Goal: Task Accomplishment & Management: Manage account settings

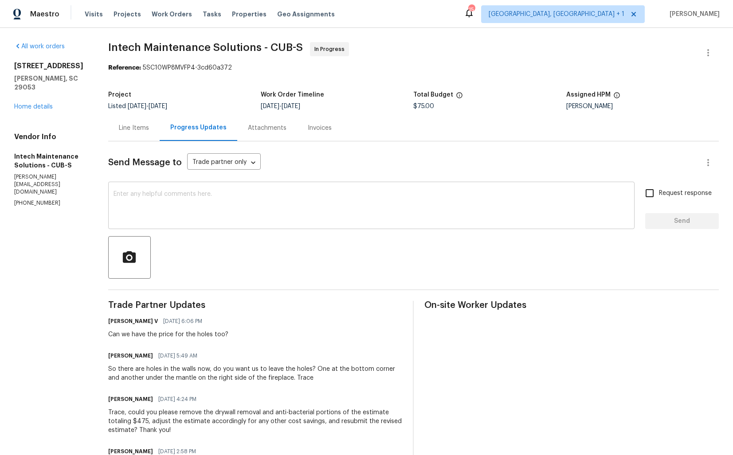
click at [264, 204] on textarea at bounding box center [370, 206] width 515 height 31
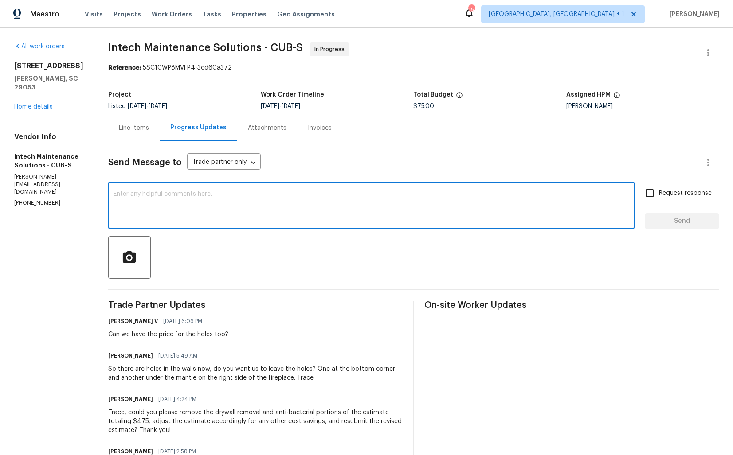
paste textarea "Hi [TP’s Name], As requested, please adjust the estimate by removing the drywal…"
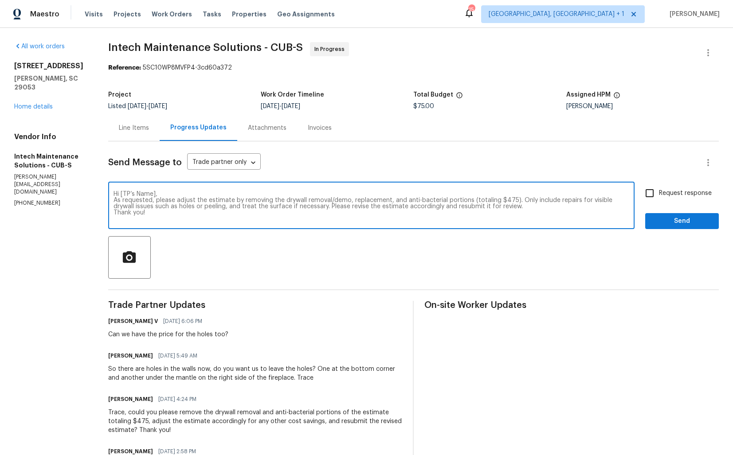
click at [116, 357] on h6 "Ellen" at bounding box center [130, 355] width 45 height 9
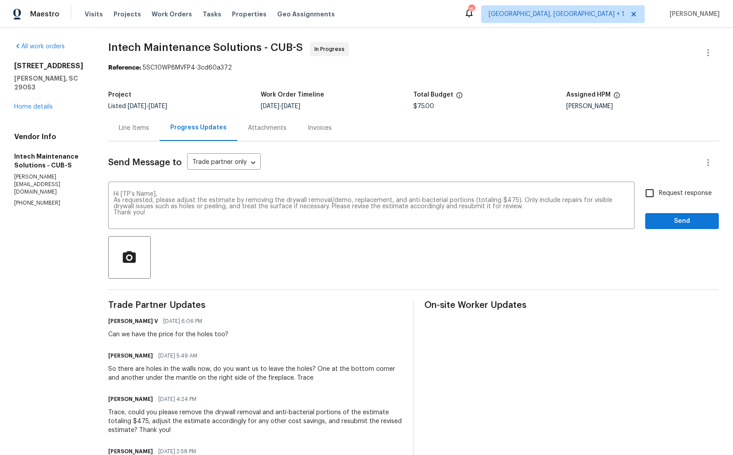
click at [116, 357] on h6 "Ellen" at bounding box center [130, 355] width 45 height 9
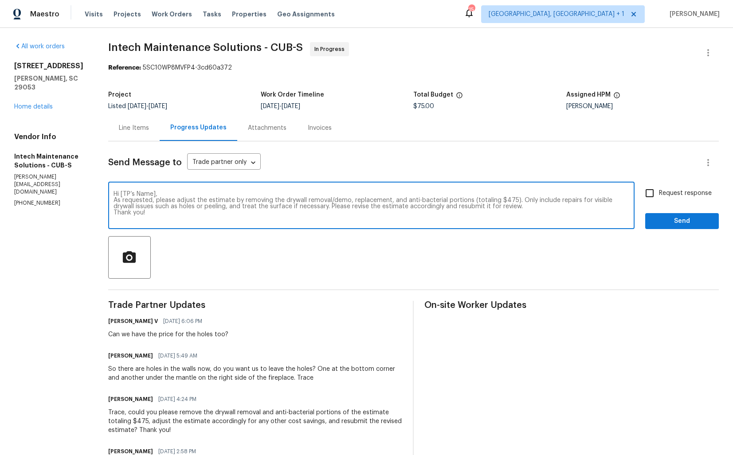
drag, startPoint x: 122, startPoint y: 195, endPoint x: 169, endPoint y: 195, distance: 46.5
click at [169, 195] on textarea "Hi [TP’s Name], As requested, please adjust the estimate by removing the drywal…" at bounding box center [370, 206] width 515 height 31
click at [291, 379] on div "So there are holes in the walls now, do you want us to leave the holes? One at …" at bounding box center [255, 374] width 294 height 18
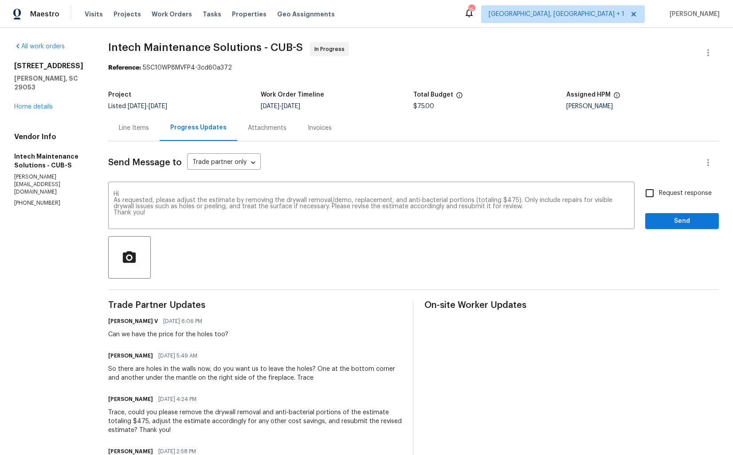
click at [291, 379] on div "So there are holes in the walls now, do you want us to leave the holes? One at …" at bounding box center [255, 374] width 294 height 18
copy div "Trace"
click at [134, 193] on textarea "Hi As requested, please adjust the estimate by removing the drywall removal/dem…" at bounding box center [370, 206] width 515 height 31
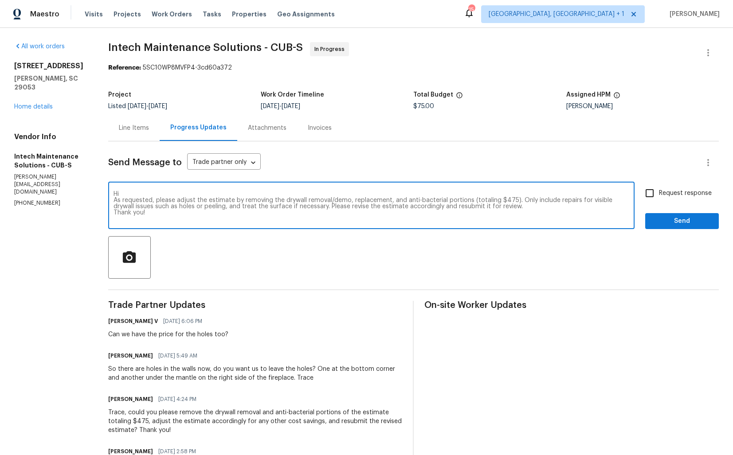
paste textarea "Trace"
type textarea "Hi Trace, As requested, please adjust the estimate by removing the drywall remo…"
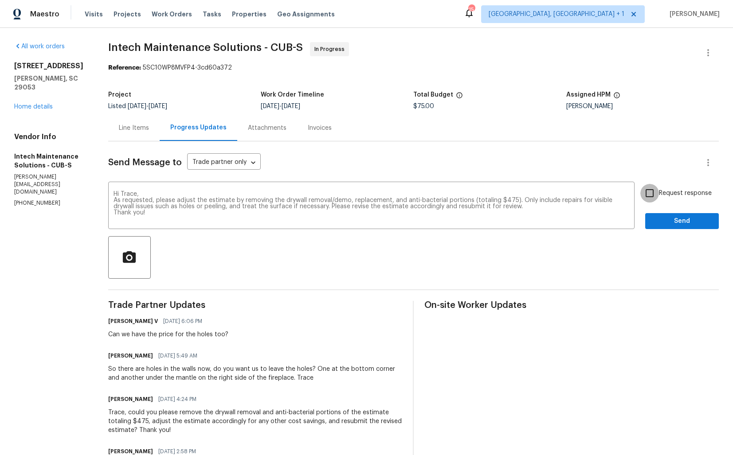
click at [654, 193] on input "Request response" at bounding box center [649, 193] width 19 height 19
checkbox input "true"
click at [669, 222] on span "Send" at bounding box center [681, 221] width 59 height 11
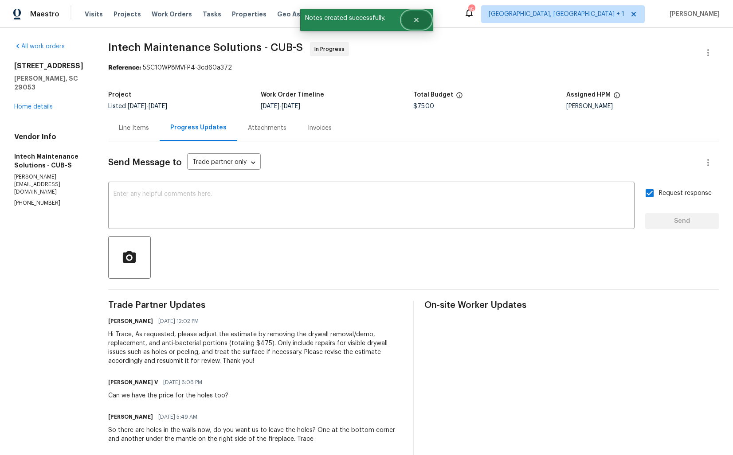
click at [421, 18] on button "Close" at bounding box center [415, 20] width 29 height 18
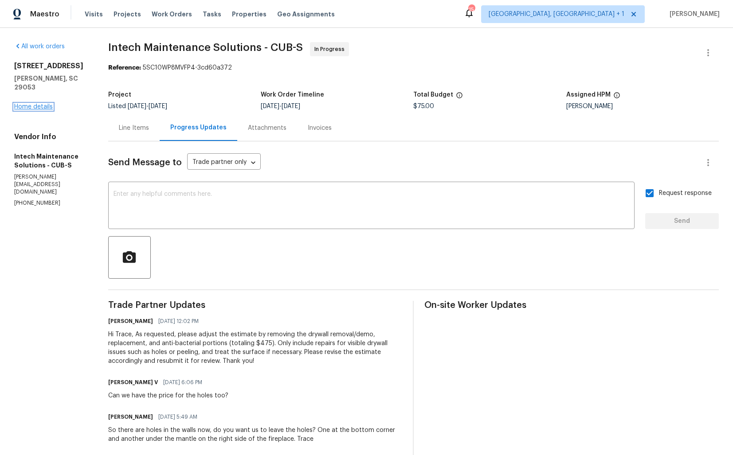
click at [47, 104] on link "Home details" at bounding box center [33, 107] width 39 height 6
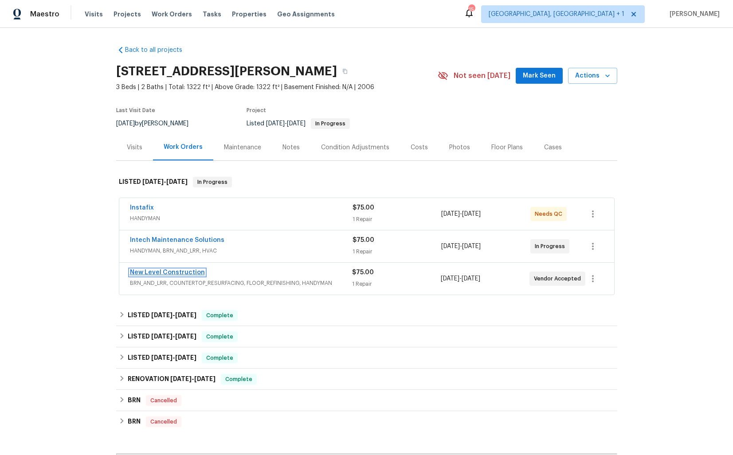
click at [155, 273] on link "New Level Construction" at bounding box center [167, 272] width 75 height 6
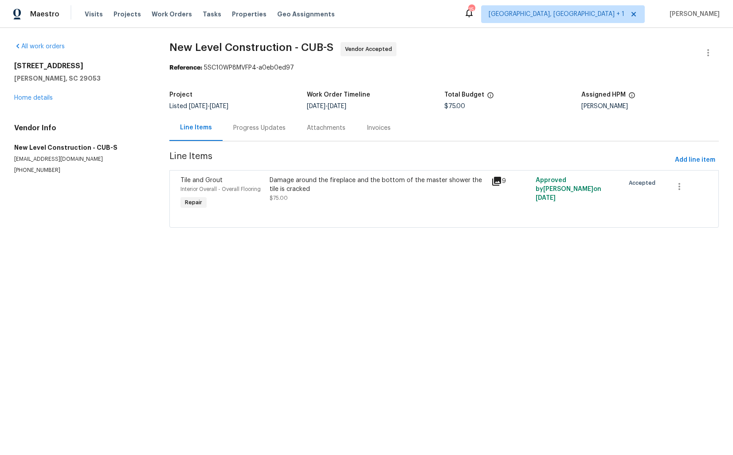
click at [240, 130] on div "Progress Updates" at bounding box center [259, 128] width 52 height 9
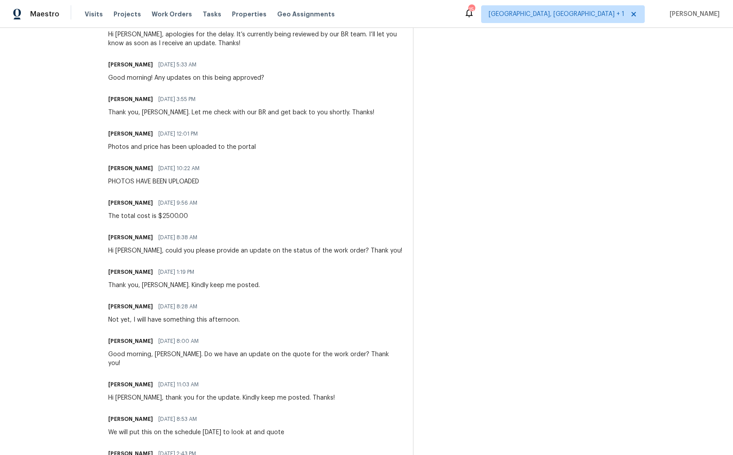
scroll to position [382, 0]
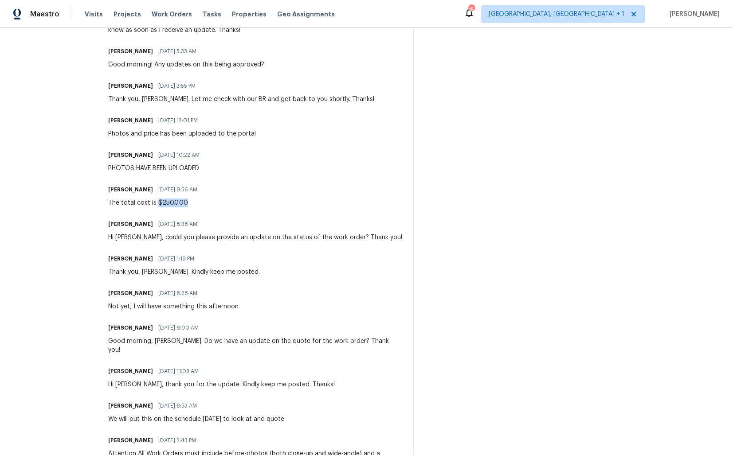
drag, startPoint x: 179, startPoint y: 202, endPoint x: 233, endPoint y: 202, distance: 54.1
click at [233, 202] on div "James Owens 10/06/2025 9:56 AM The total cost is $2500.00" at bounding box center [255, 195] width 294 height 24
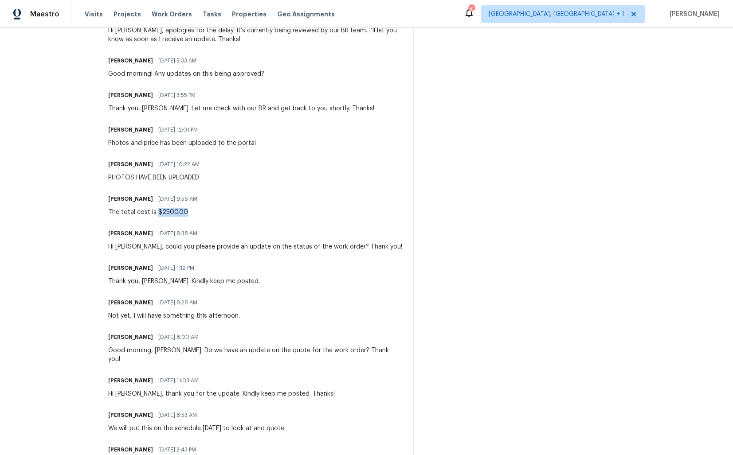
scroll to position [0, 0]
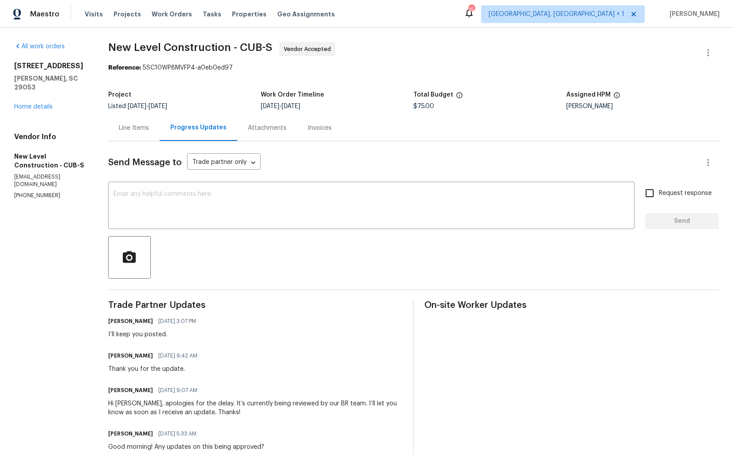
click at [147, 129] on div "Line Items" at bounding box center [134, 128] width 30 height 9
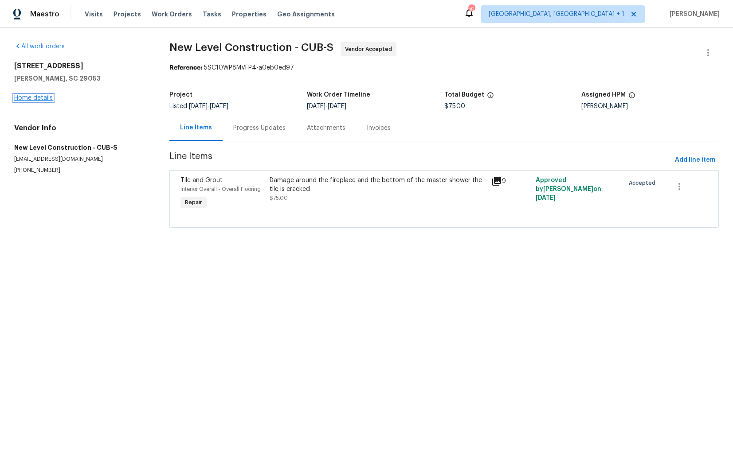
click at [40, 98] on link "Home details" at bounding box center [33, 98] width 39 height 6
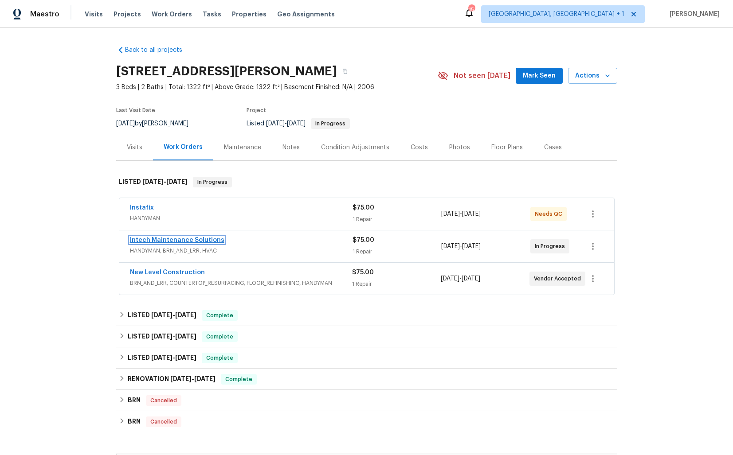
click at [158, 242] on link "Intech Maintenance Solutions" at bounding box center [177, 240] width 94 height 6
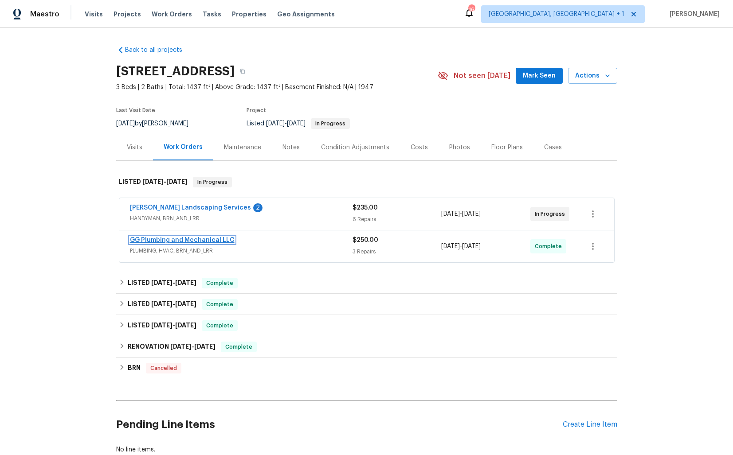
click at [211, 238] on link "GG Plumbing and Mechanical LLC" at bounding box center [182, 240] width 105 height 6
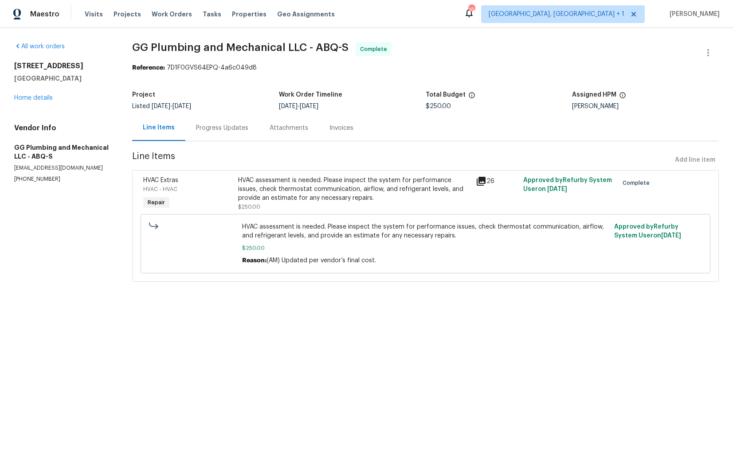
click at [221, 132] on div "Progress Updates" at bounding box center [222, 128] width 52 height 9
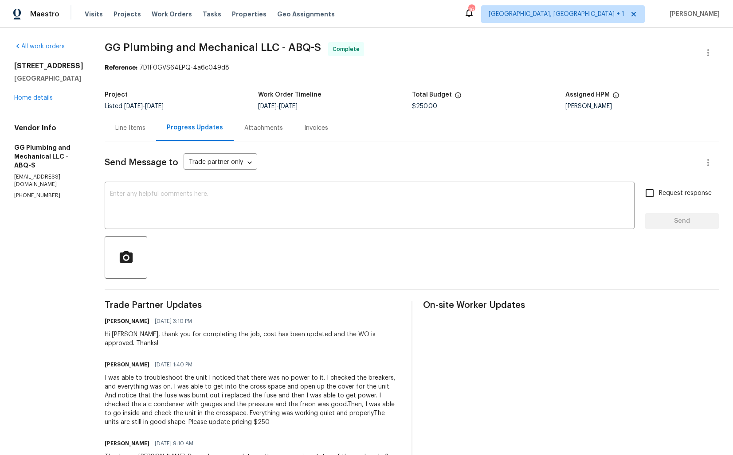
click at [145, 133] on div "Line Items" at bounding box center [130, 128] width 30 height 9
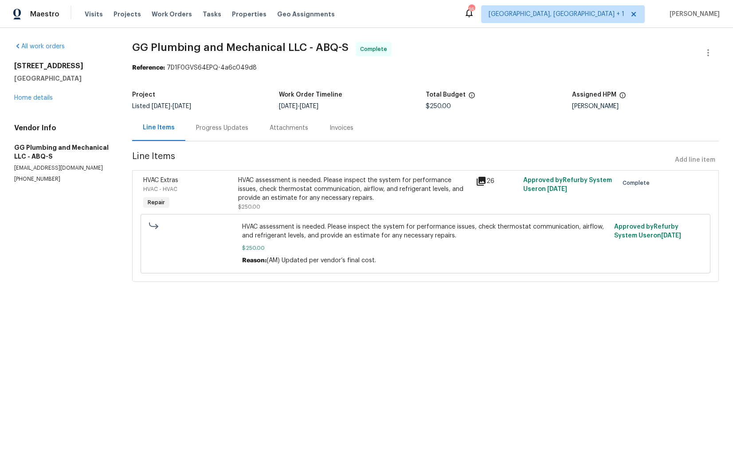
click at [336, 195] on div "HVAC assessment is needed. Please inspect the system for performance issues, ch…" at bounding box center [354, 189] width 232 height 27
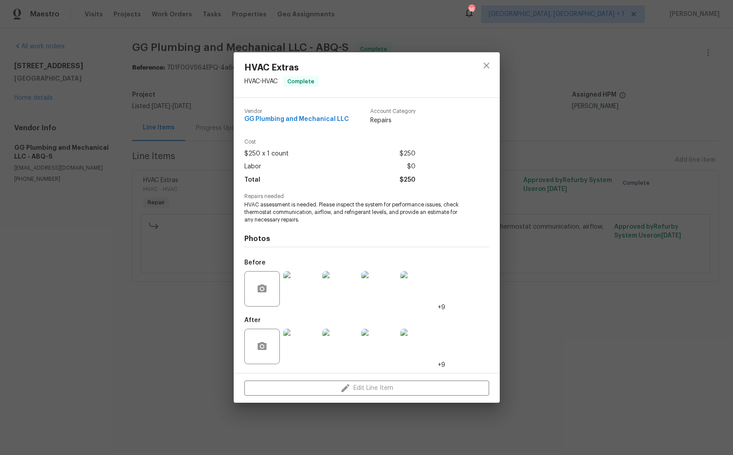
click at [305, 290] on img at bounding box center [300, 288] width 35 height 35
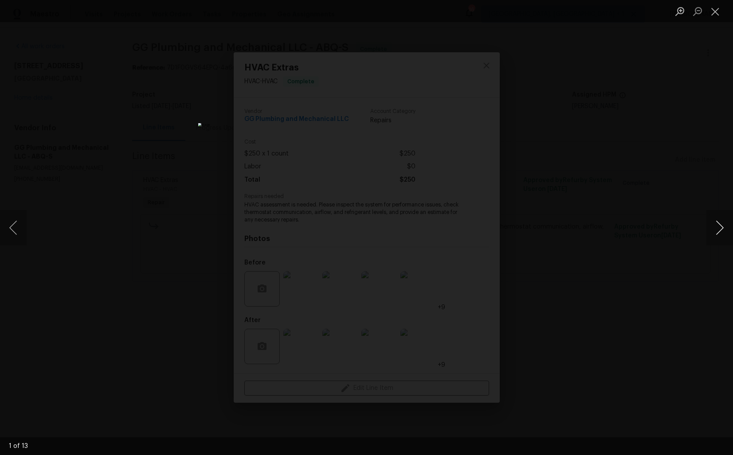
click at [725, 227] on button "Next image" at bounding box center [719, 227] width 27 height 35
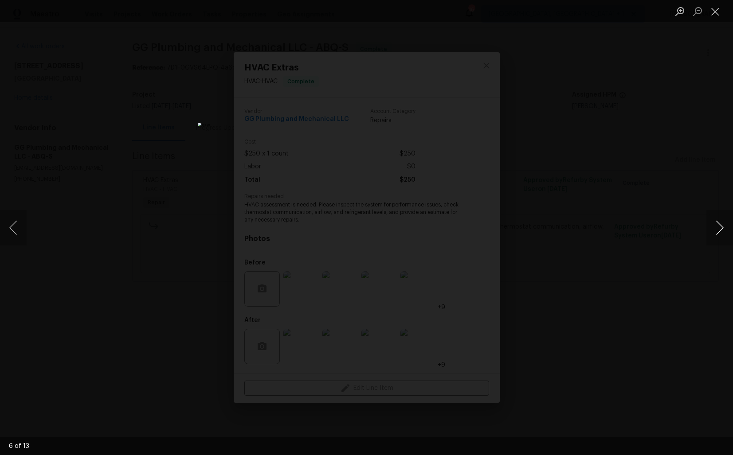
click at [725, 227] on button "Next image" at bounding box center [719, 227] width 27 height 35
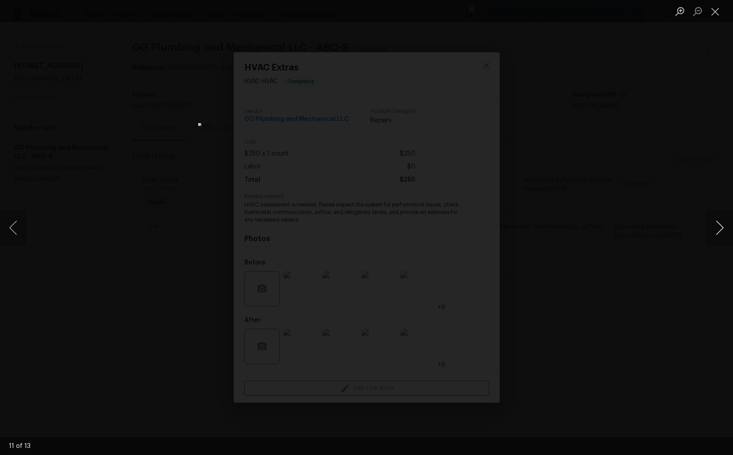
click at [725, 227] on button "Next image" at bounding box center [719, 227] width 27 height 35
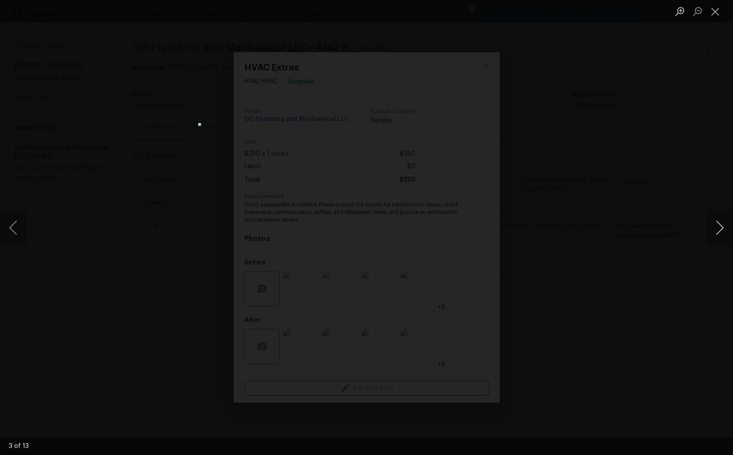
click at [725, 227] on button "Next image" at bounding box center [719, 227] width 27 height 35
click at [653, 237] on div "Lightbox" at bounding box center [366, 227] width 733 height 455
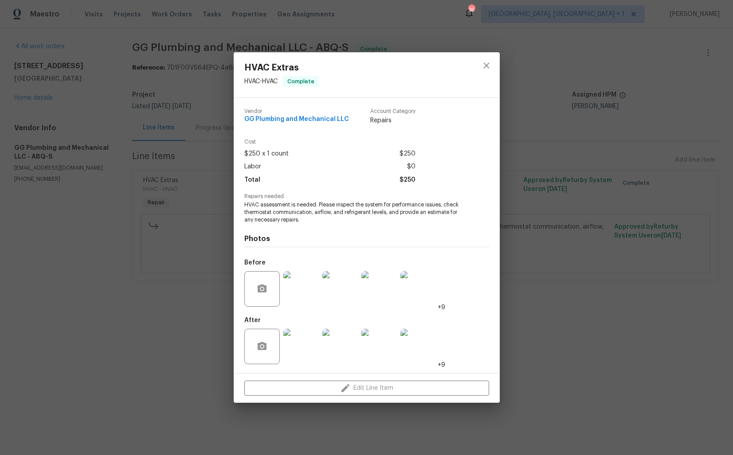
click at [309, 347] on img at bounding box center [300, 346] width 35 height 35
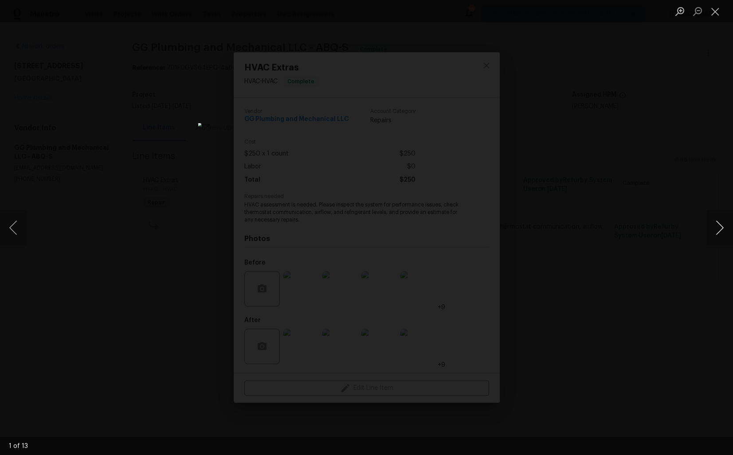
click at [721, 229] on button "Next image" at bounding box center [719, 227] width 27 height 35
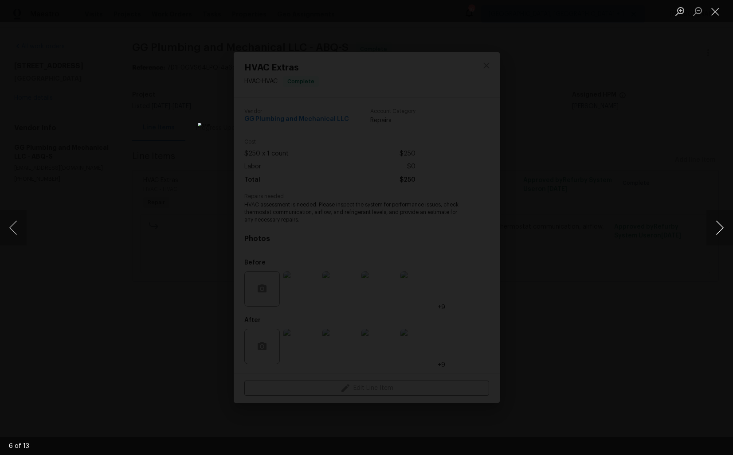
click at [721, 229] on button "Next image" at bounding box center [719, 227] width 27 height 35
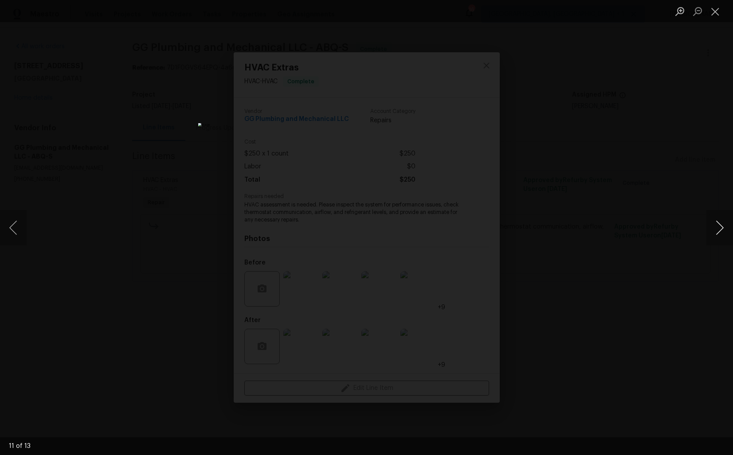
click at [721, 229] on button "Next image" at bounding box center [719, 227] width 27 height 35
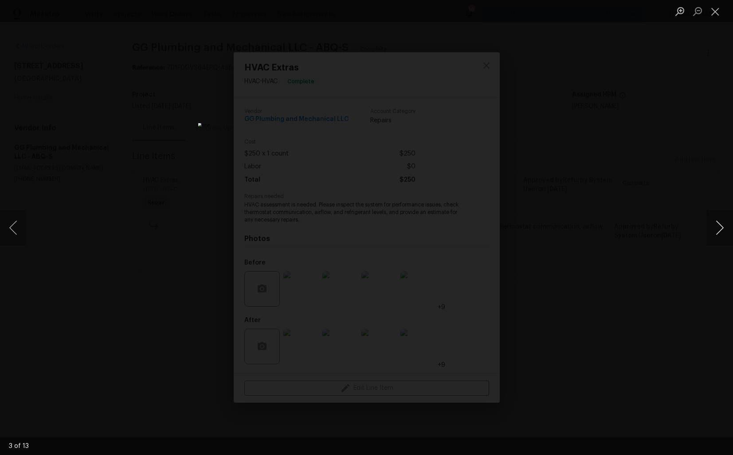
click at [721, 229] on button "Next image" at bounding box center [719, 227] width 27 height 35
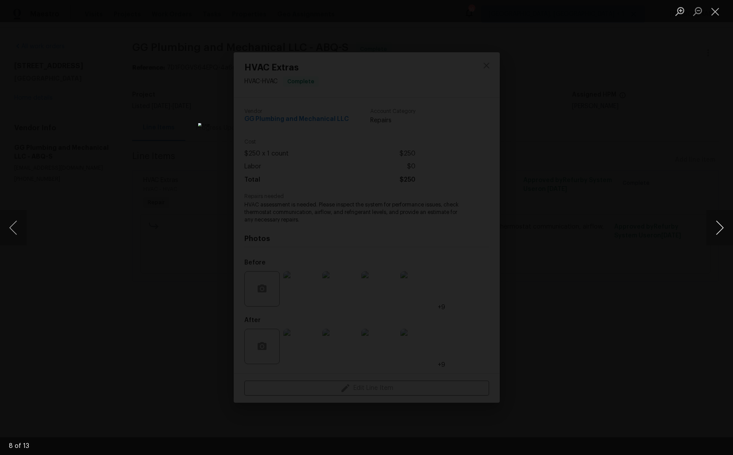
click at [721, 229] on button "Next image" at bounding box center [719, 227] width 27 height 35
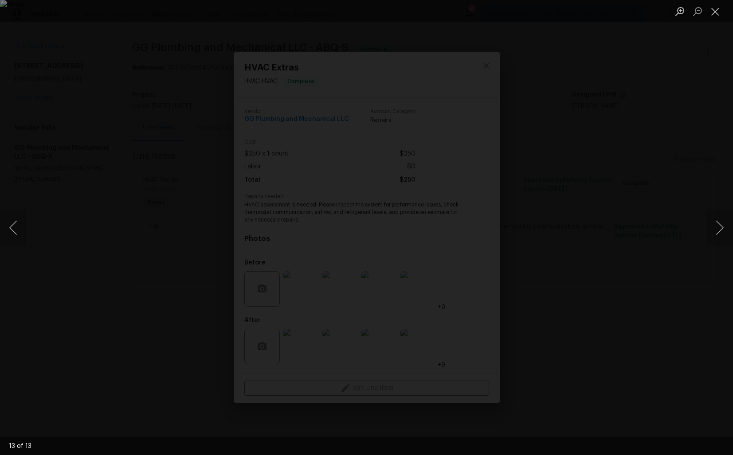
click at [676, 238] on div "Lightbox" at bounding box center [366, 227] width 733 height 455
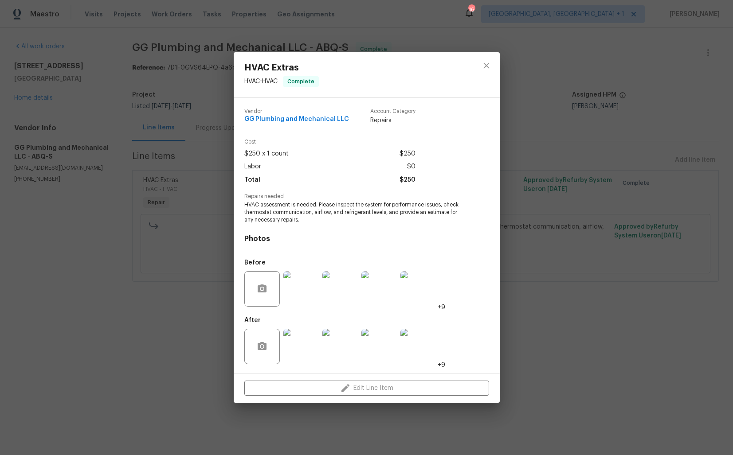
click at [617, 235] on div "HVAC Extras HVAC - HVAC Complete Vendor GG Plumbing and Mechanical LLC Account …" at bounding box center [366, 227] width 733 height 455
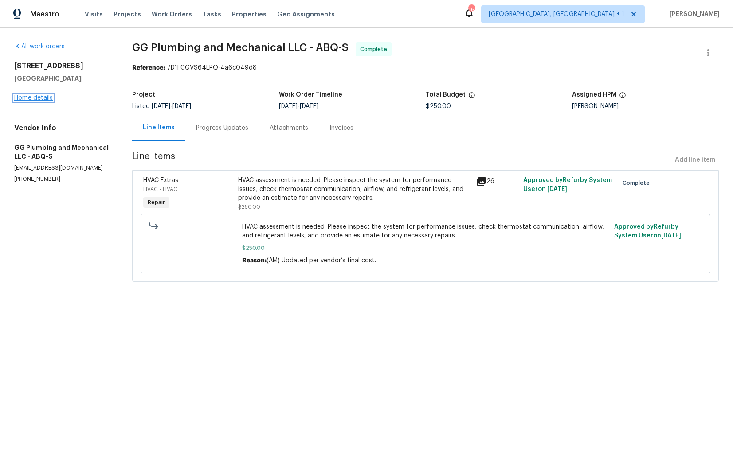
click at [43, 98] on link "Home details" at bounding box center [33, 98] width 39 height 6
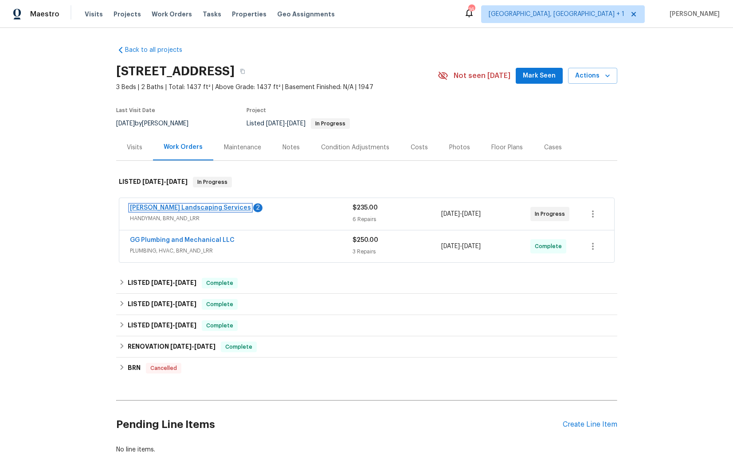
click at [176, 209] on link "Rodriguez Landscaping Services" at bounding box center [190, 208] width 121 height 6
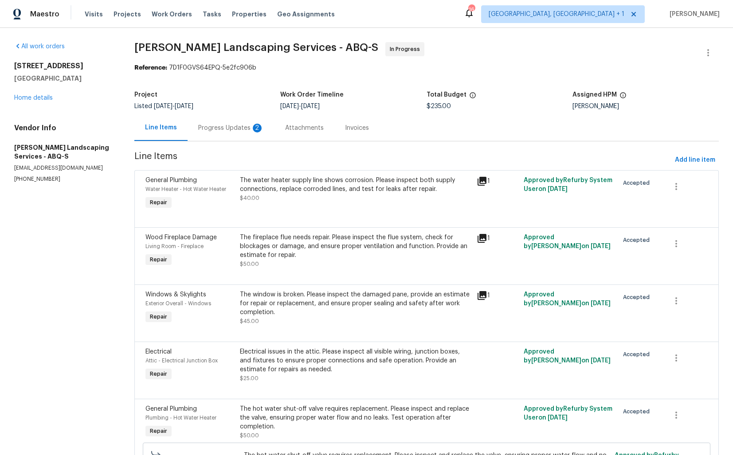
click at [381, 204] on div "The water heater supply line shows corrosion. Please inspect both supply connec…" at bounding box center [355, 193] width 236 height 41
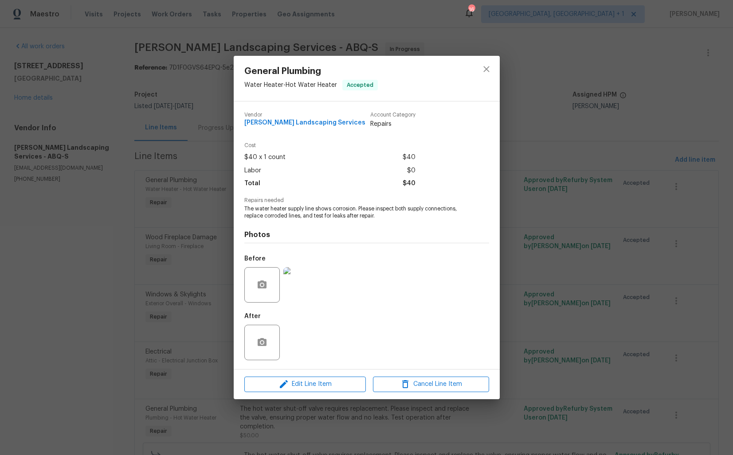
click at [198, 253] on div "General Plumbing Water Heater - Hot Water Heater Accepted Vendor Rodriguez Land…" at bounding box center [366, 227] width 733 height 455
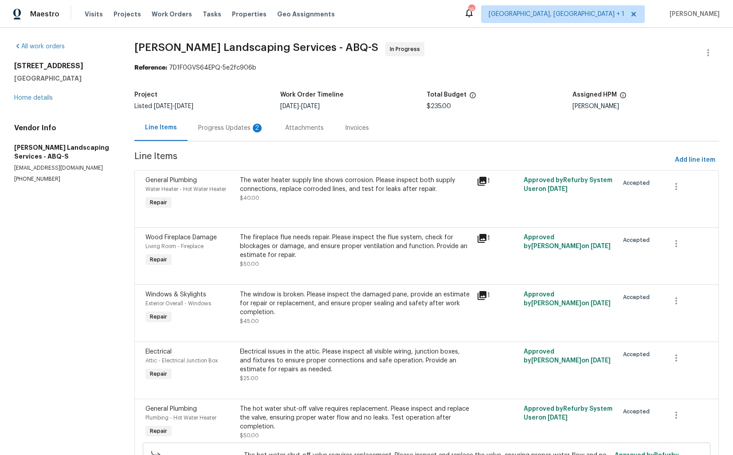
click at [378, 252] on div "The fireplace flue needs repair. Please inspect the flue system, check for bloc…" at bounding box center [355, 246] width 231 height 27
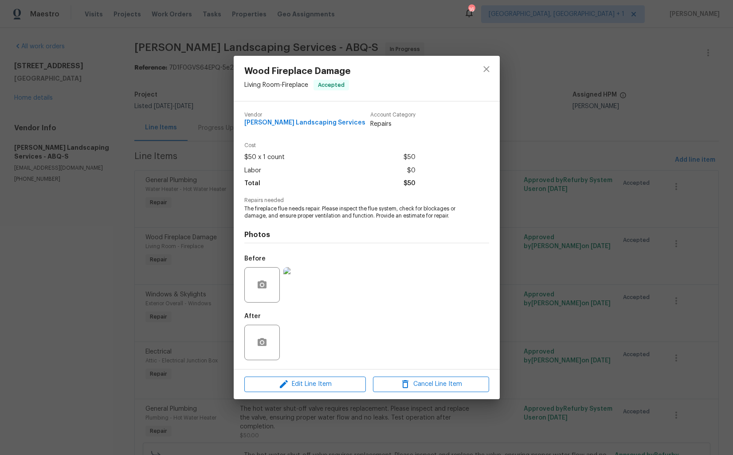
click at [189, 309] on div "Wood Fireplace Damage Living Room - Fireplace Accepted Vendor Rodriguez Landsca…" at bounding box center [366, 227] width 733 height 455
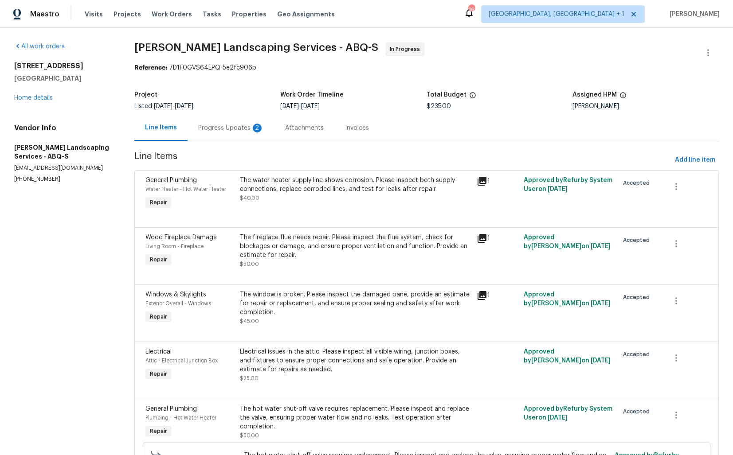
click at [364, 299] on div "The window is broken. Please inspect the damaged pane, provide an estimate for …" at bounding box center [355, 303] width 231 height 27
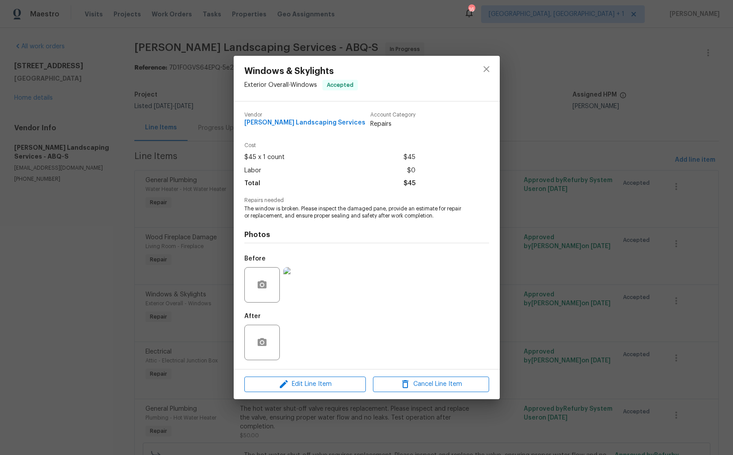
click at [188, 340] on div "Windows & Skylights Exterior Overall - Windows Accepted Vendor Rodriguez Landsc…" at bounding box center [366, 227] width 733 height 455
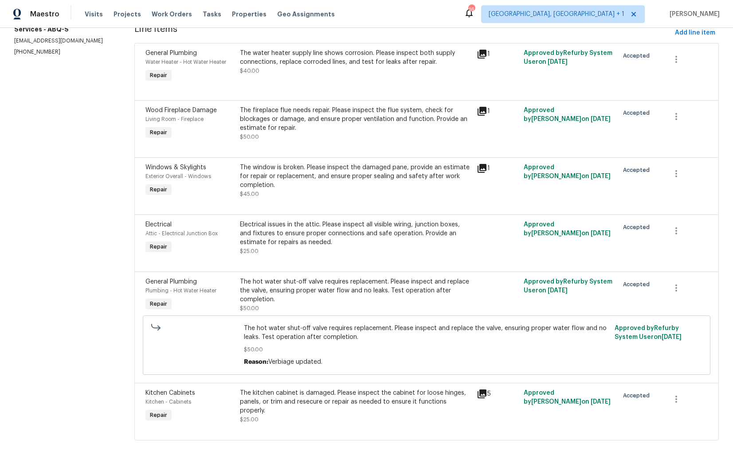
scroll to position [138, 0]
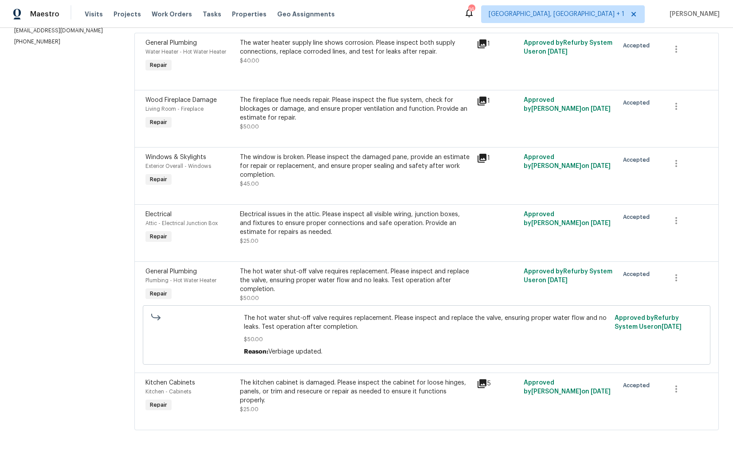
click at [373, 384] on div "The kitchen cabinet is damaged. Please inspect the cabinet for loose hinges, pa…" at bounding box center [355, 391] width 231 height 27
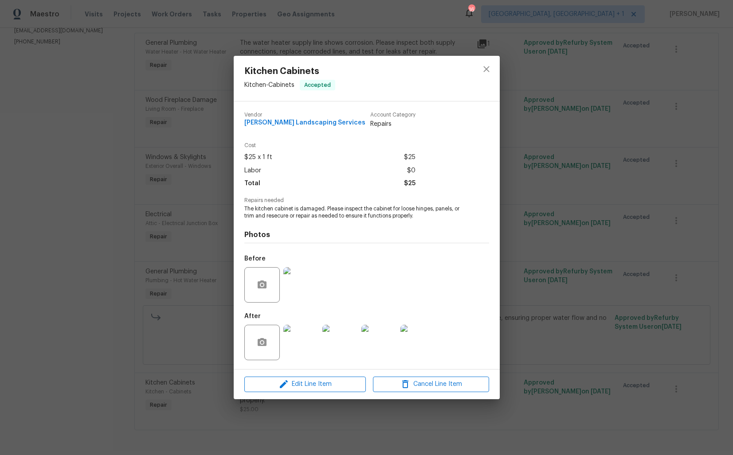
click at [310, 288] on img at bounding box center [300, 284] width 35 height 35
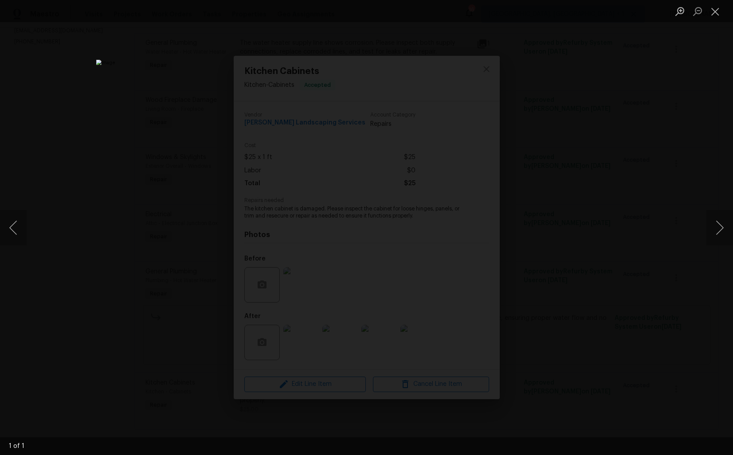
click at [615, 201] on div "Lightbox" at bounding box center [366, 227] width 733 height 455
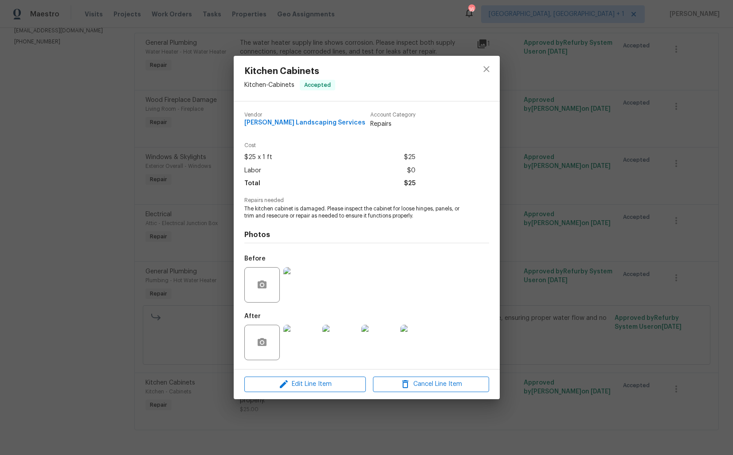
click at [194, 208] on div "Kitchen Cabinets Kitchen - Cabinets Accepted Vendor Rodriguez Landscaping Servi…" at bounding box center [366, 227] width 733 height 455
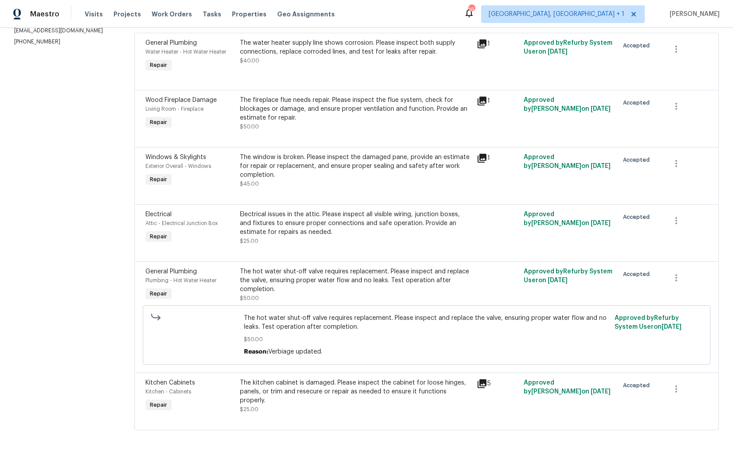
scroll to position [0, 0]
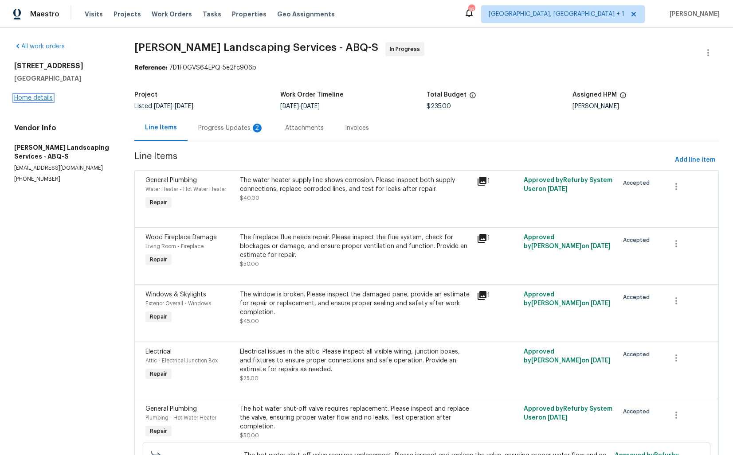
click at [37, 95] on link "Home details" at bounding box center [33, 98] width 39 height 6
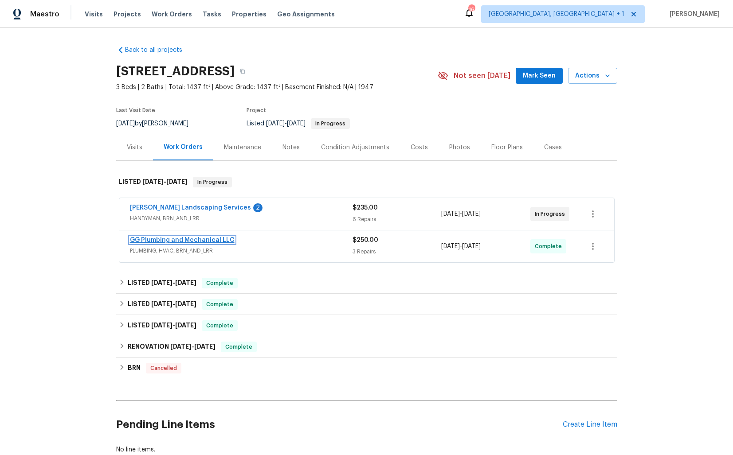
click at [177, 242] on link "GG Plumbing and Mechanical LLC" at bounding box center [182, 240] width 105 height 6
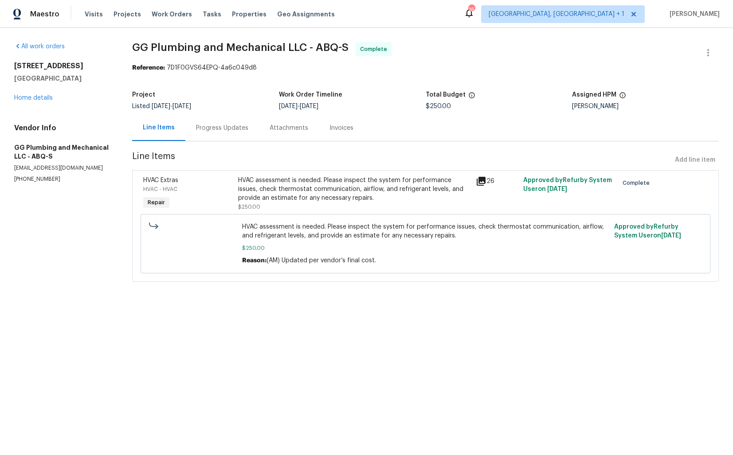
click at [226, 133] on div "Progress Updates" at bounding box center [222, 128] width 74 height 26
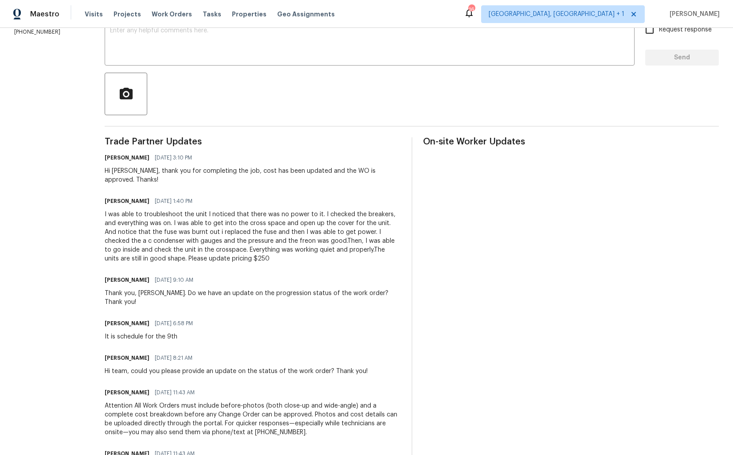
scroll to position [169, 0]
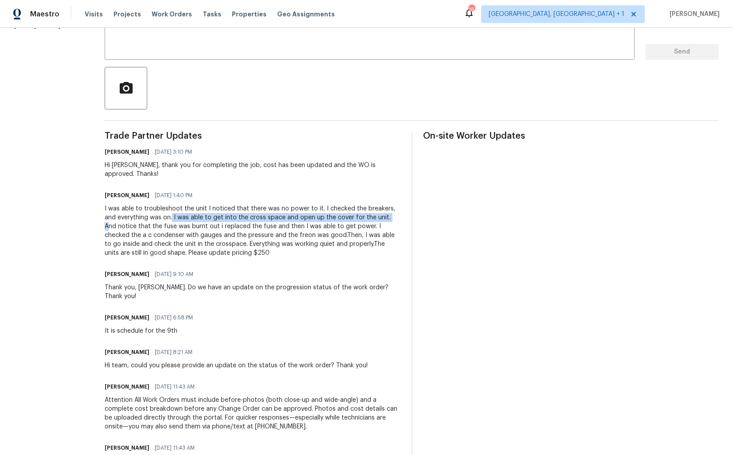
drag, startPoint x: 231, startPoint y: 218, endPoint x: 173, endPoint y: 226, distance: 59.0
click at [173, 226] on div "I was able to troubleshoot the unit I noticed that there was no power to it. I …" at bounding box center [253, 230] width 296 height 53
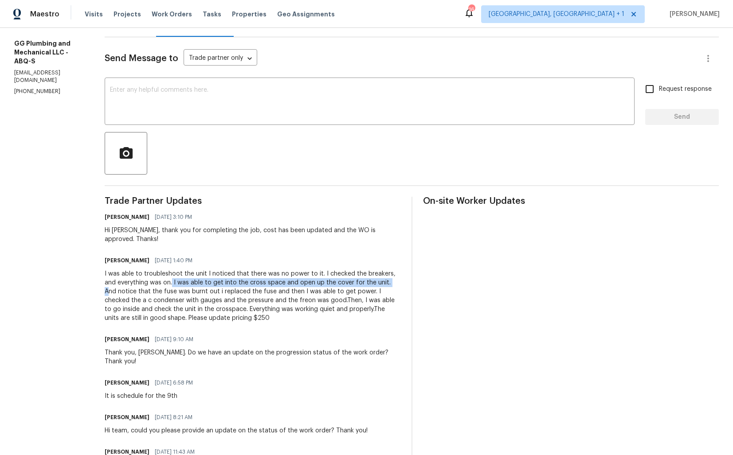
scroll to position [114, 0]
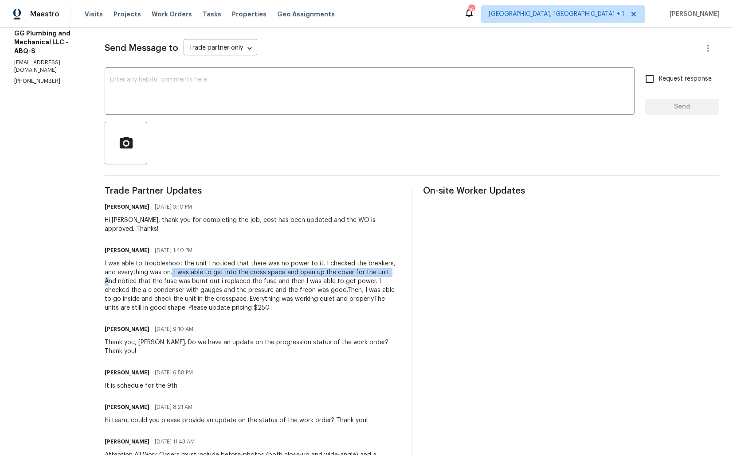
click at [246, 228] on div "Hi Gerardo, thank you for completing the job, cost has been updated and the WO …" at bounding box center [253, 225] width 296 height 18
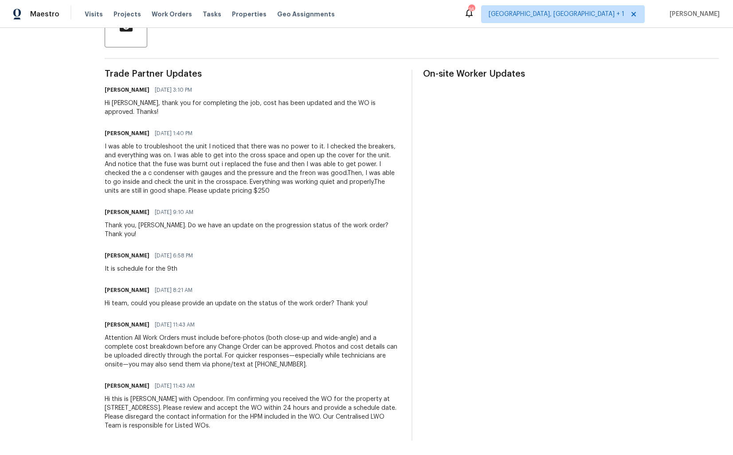
scroll to position [0, 0]
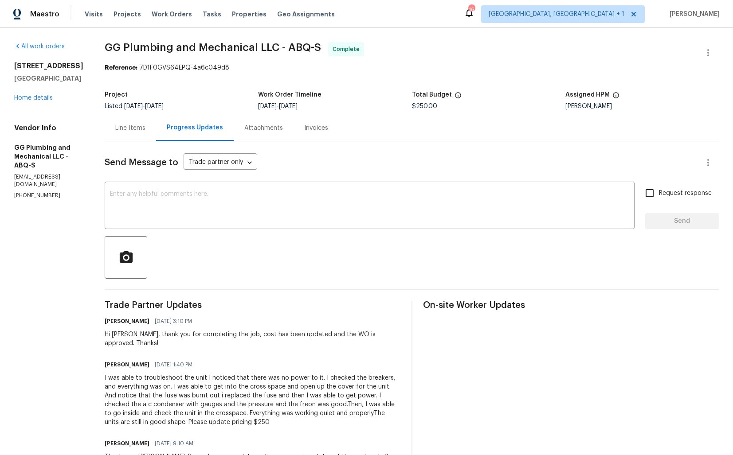
click at [145, 127] on div "Line Items" at bounding box center [130, 128] width 30 height 9
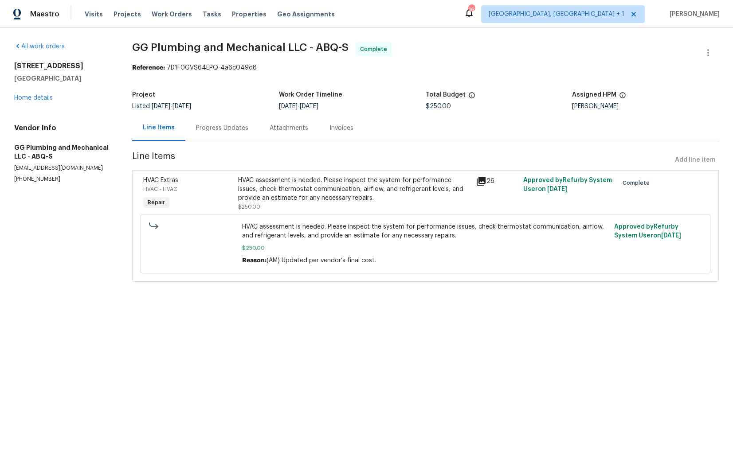
click at [331, 208] on div "HVAC assessment is needed. Please inspect the system for performance issues, ch…" at bounding box center [354, 193] width 232 height 35
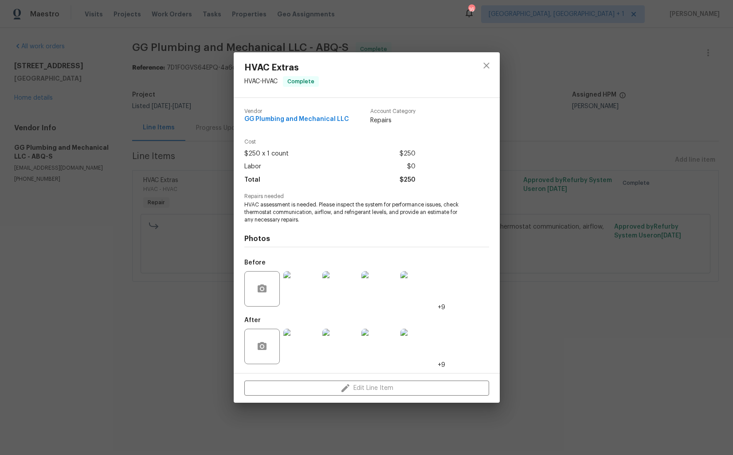
click at [195, 290] on div "HVAC Extras HVAC - HVAC Complete Vendor GG Plumbing and Mechanical LLC Account …" at bounding box center [366, 227] width 733 height 455
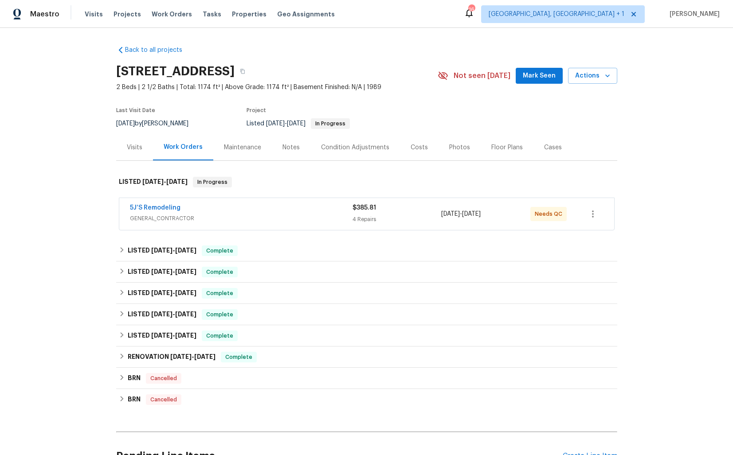
click at [133, 151] on div "Visits" at bounding box center [135, 147] width 16 height 9
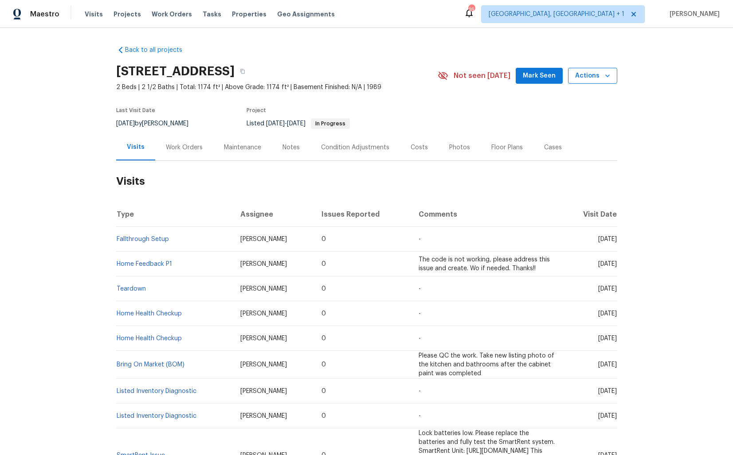
click at [590, 77] on span "Actions" at bounding box center [592, 75] width 35 height 11
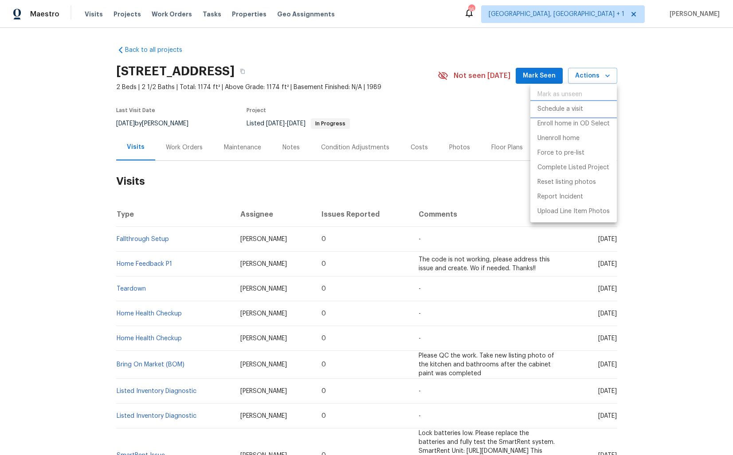
click at [554, 107] on p "Schedule a visit" at bounding box center [560, 109] width 46 height 9
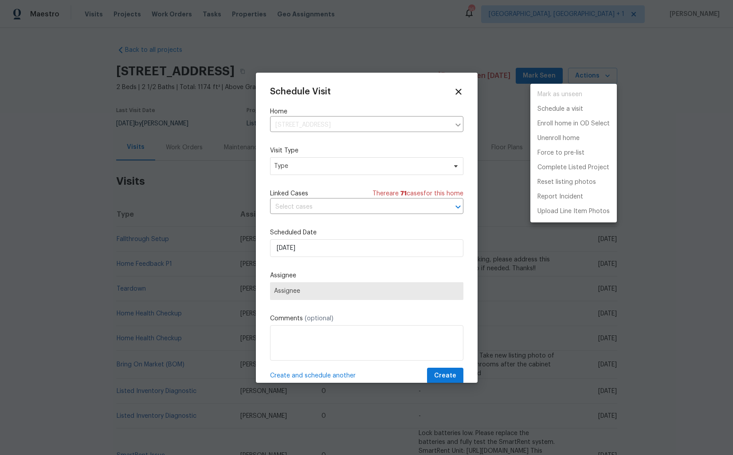
click at [294, 170] on div at bounding box center [366, 227] width 733 height 455
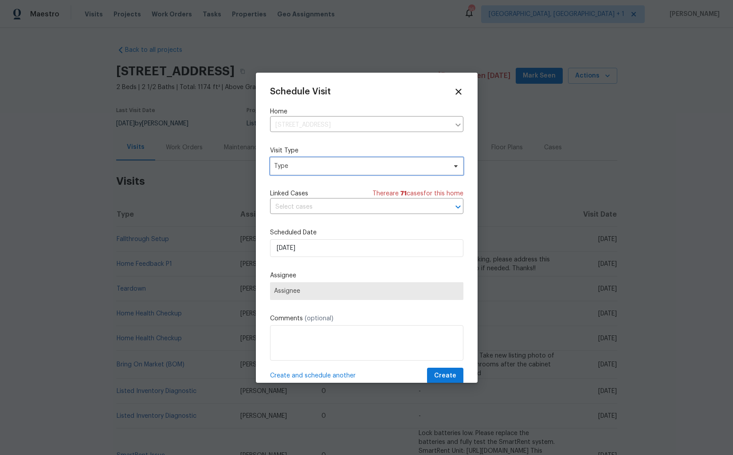
click at [285, 166] on span "Type" at bounding box center [360, 166] width 172 height 9
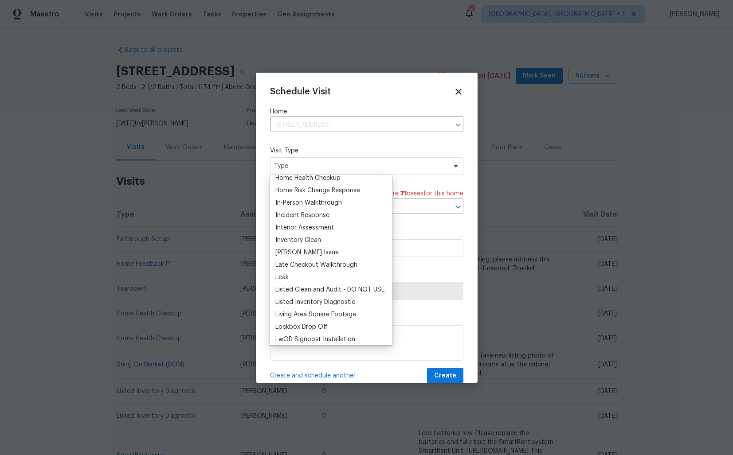
scroll to position [316, 0]
click at [300, 301] on div "Listed Inventory Diagnostic" at bounding box center [315, 301] width 80 height 9
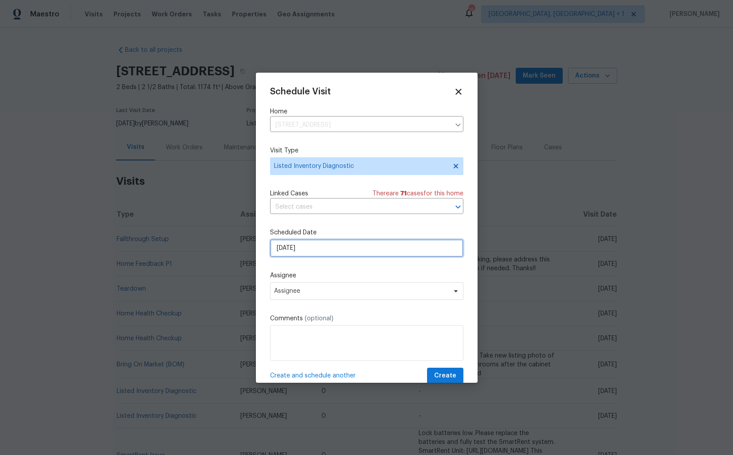
click at [339, 252] on input "[DATE]" at bounding box center [366, 248] width 193 height 18
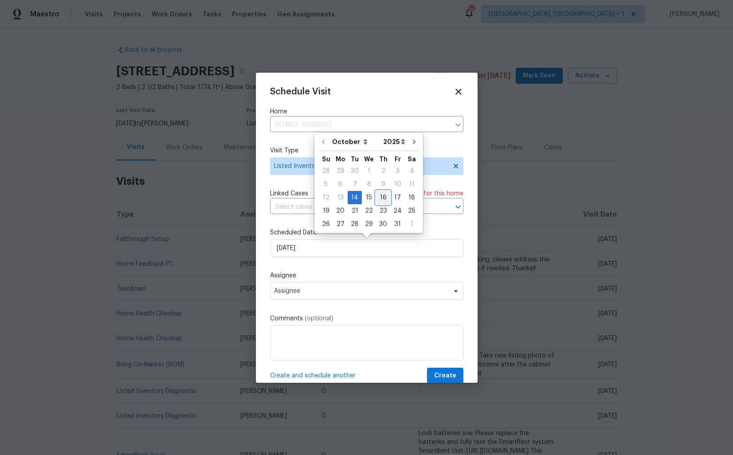
click at [380, 200] on div "16" at bounding box center [383, 197] width 14 height 12
type input "[DATE]"
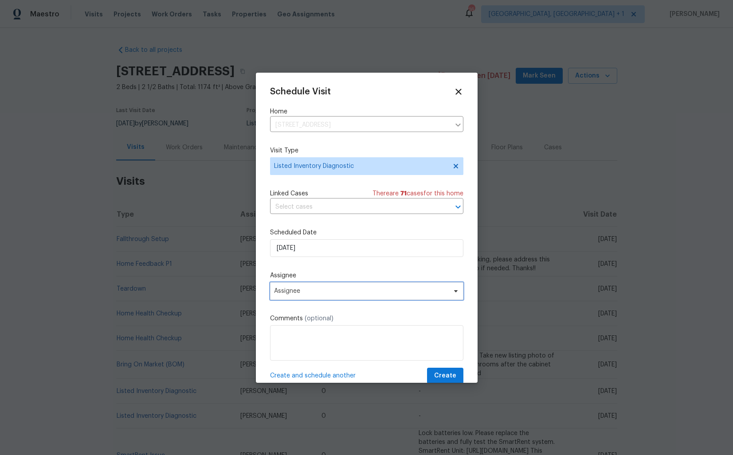
click at [341, 289] on span "Assignee" at bounding box center [361, 291] width 174 height 7
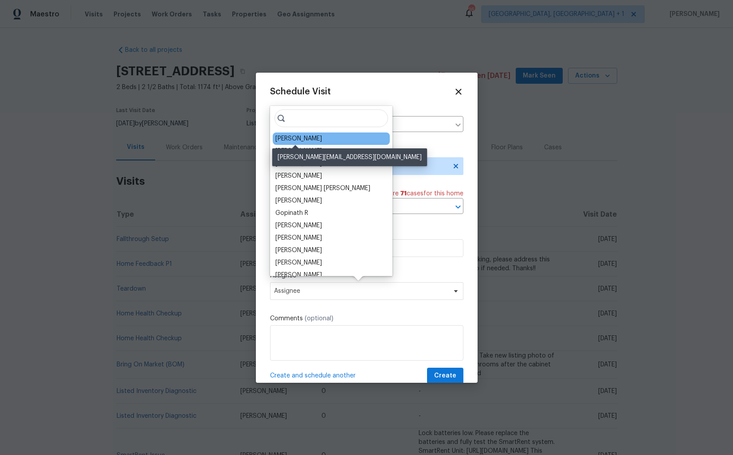
click at [296, 136] on div "Samuel Vetrik" at bounding box center [298, 138] width 47 height 9
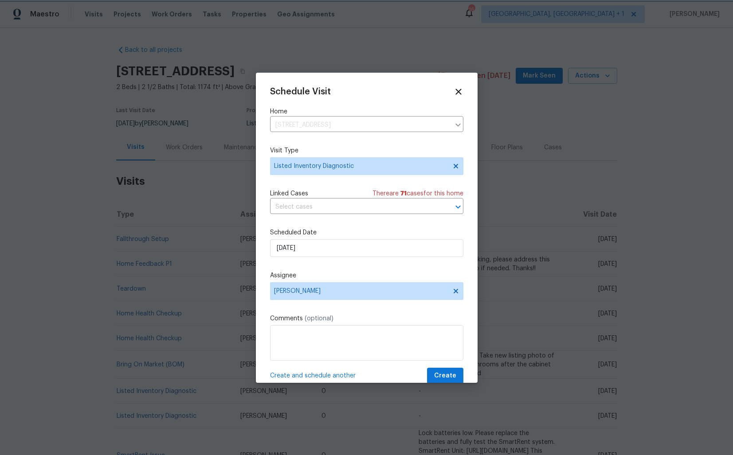
scroll to position [16, 0]
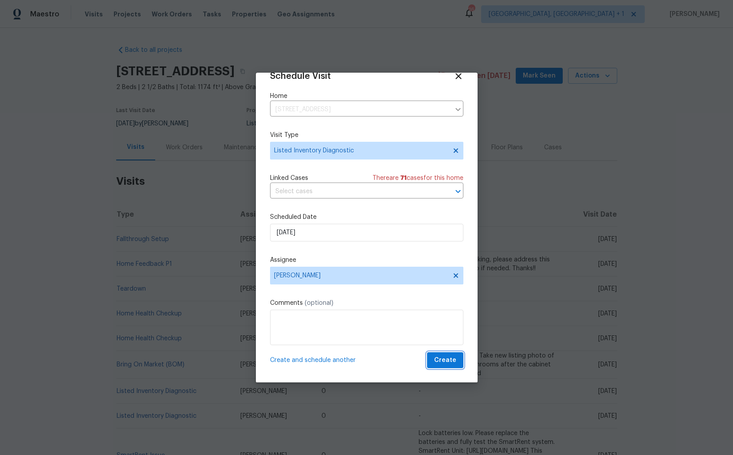
click at [442, 360] on span "Create" at bounding box center [445, 360] width 22 height 11
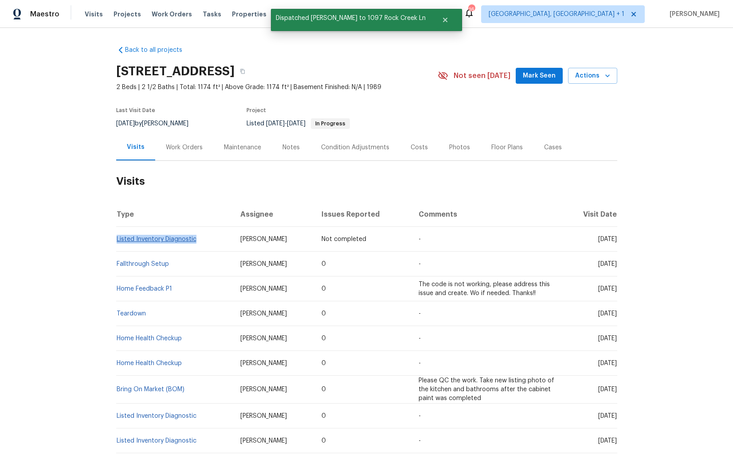
drag, startPoint x: 196, startPoint y: 240, endPoint x: 117, endPoint y: 238, distance: 78.9
click at [117, 238] on td "Listed Inventory Diagnostic" at bounding box center [174, 239] width 117 height 25
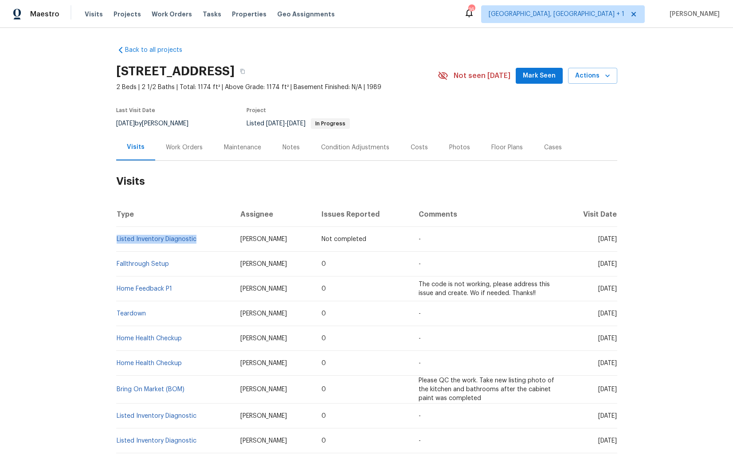
copy link "Listed Inventory Diagnostic"
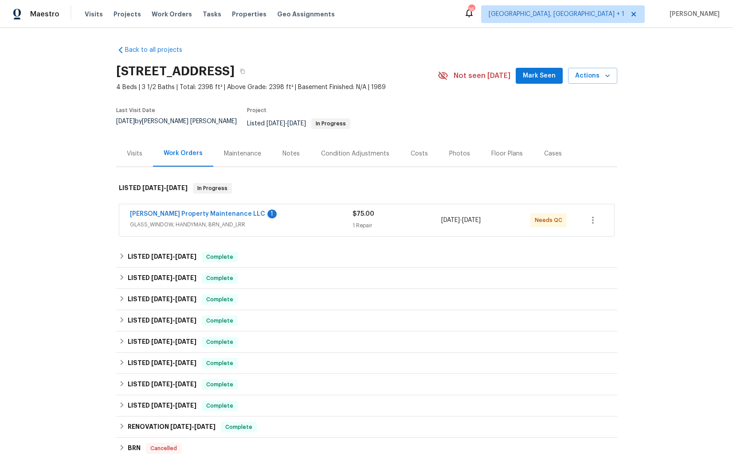
click at [267, 210] on div "Glen Property Maintenance LLC 1" at bounding box center [241, 215] width 222 height 11
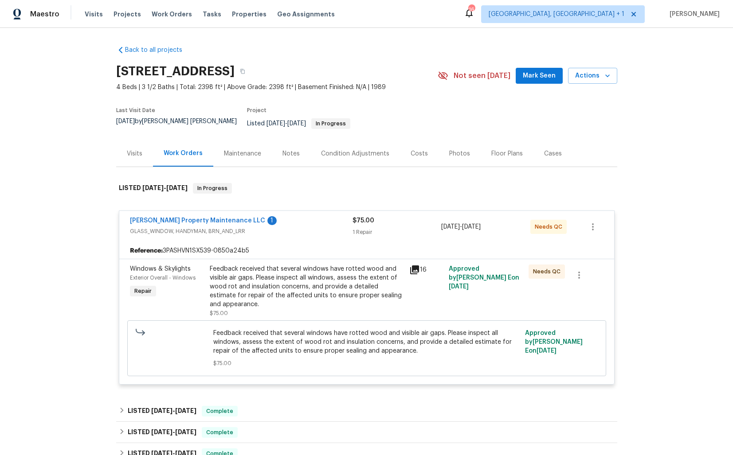
click at [261, 216] on div "Glen Property Maintenance LLC 1" at bounding box center [241, 221] width 222 height 11
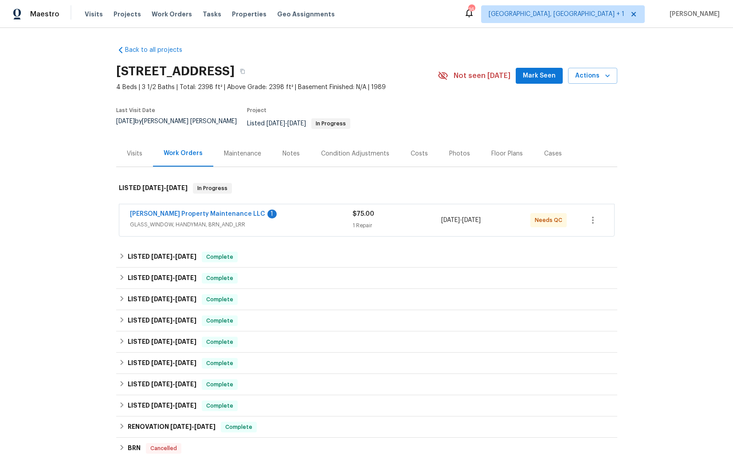
click at [135, 156] on div "Visits" at bounding box center [134, 153] width 37 height 26
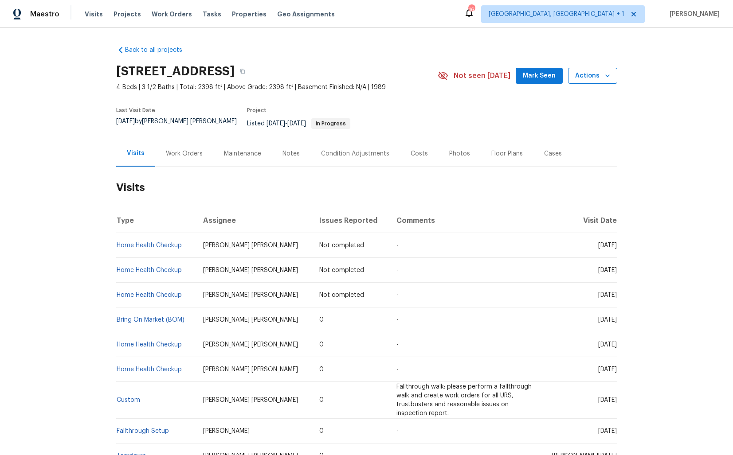
click at [607, 77] on icon "button" at bounding box center [607, 75] width 9 height 9
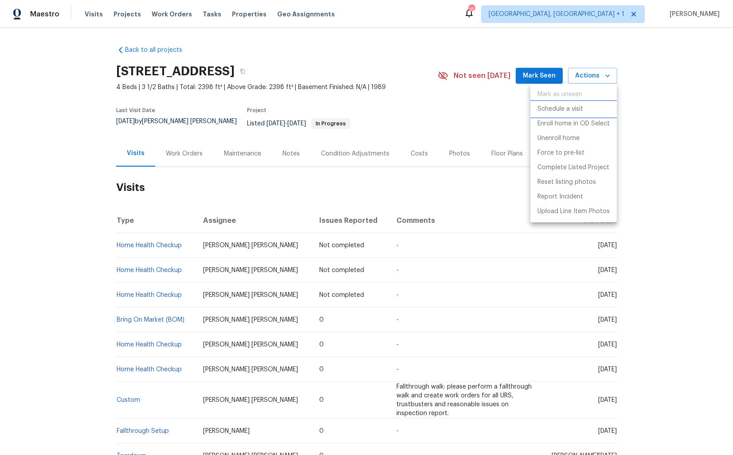
click at [552, 109] on p "Schedule a visit" at bounding box center [560, 109] width 46 height 9
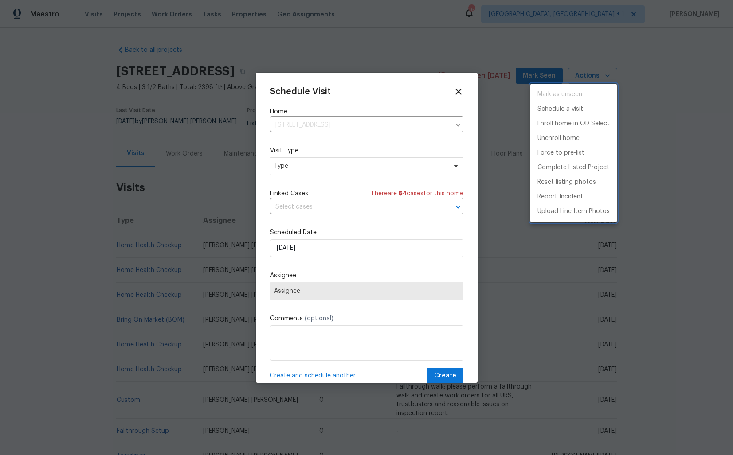
click at [302, 167] on div at bounding box center [366, 227] width 733 height 455
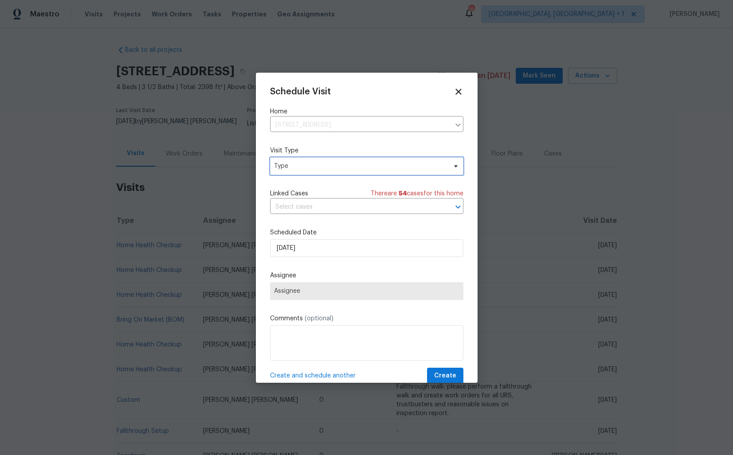
click at [283, 168] on span "Type" at bounding box center [360, 166] width 172 height 9
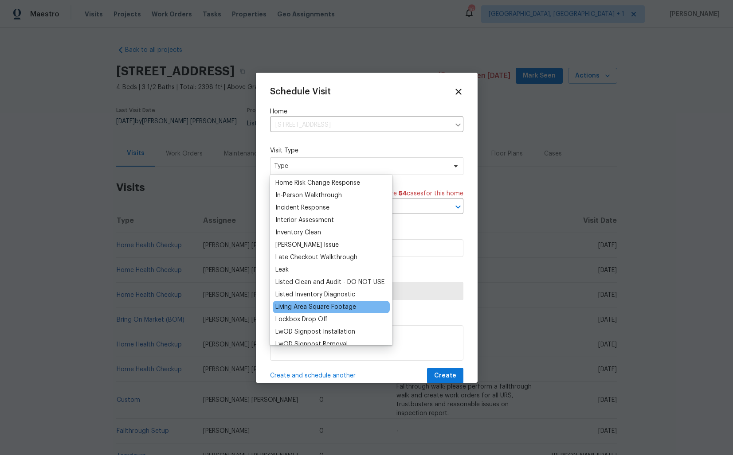
scroll to position [323, 0]
click at [297, 294] on div "Listed Inventory Diagnostic" at bounding box center [315, 294] width 80 height 9
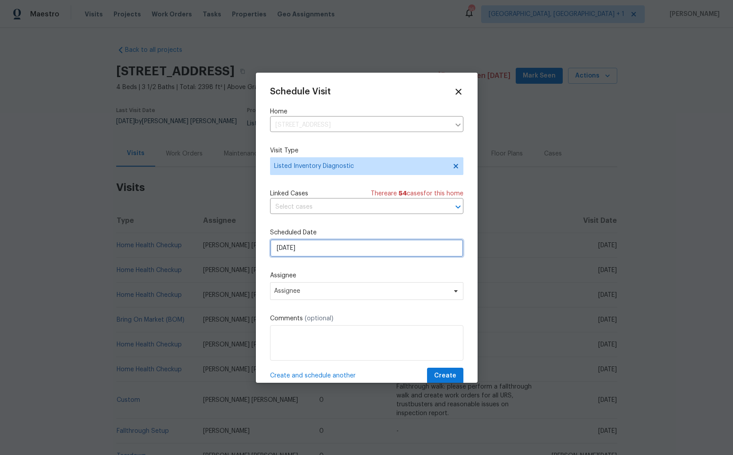
click at [324, 249] on input "[DATE]" at bounding box center [366, 248] width 193 height 18
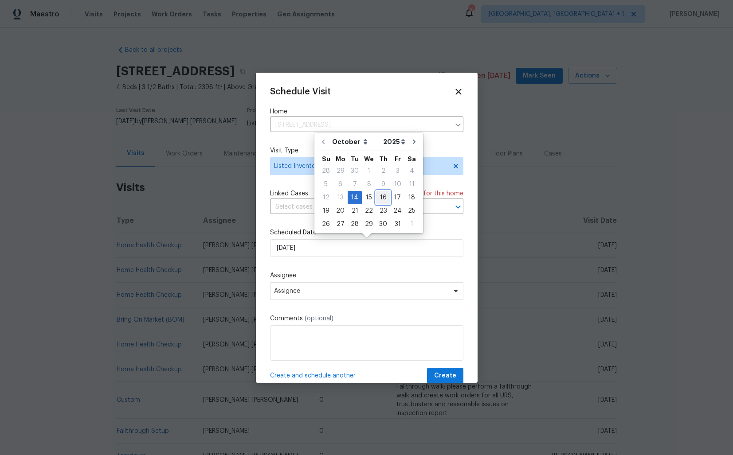
click at [378, 195] on div "16" at bounding box center [383, 197] width 14 height 12
type input "[DATE]"
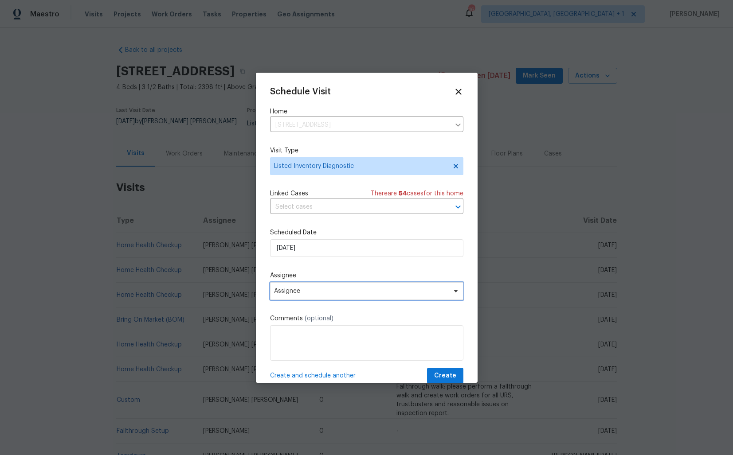
click at [347, 293] on span "Assignee" at bounding box center [361, 291] width 174 height 7
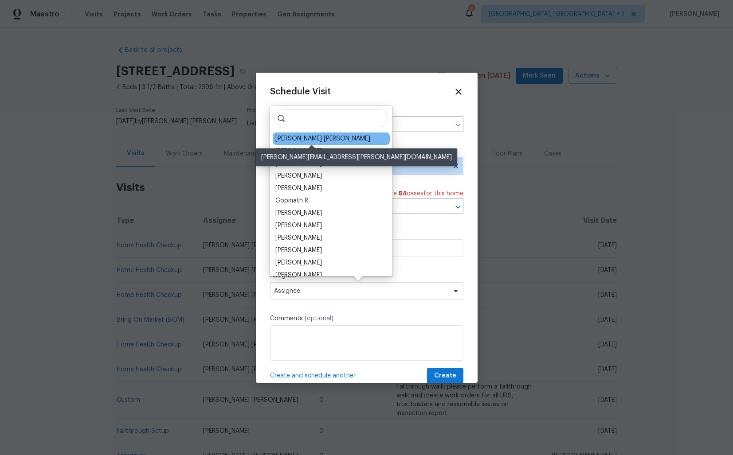
click at [293, 138] on div "[PERSON_NAME] [PERSON_NAME]" at bounding box center [322, 138] width 95 height 9
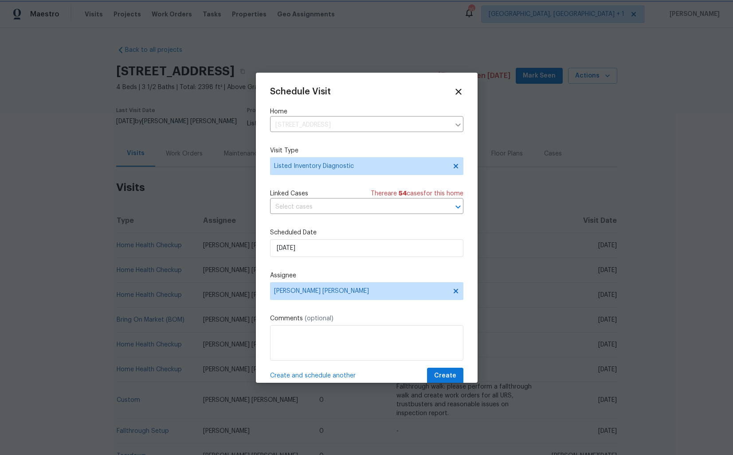
scroll to position [16, 0]
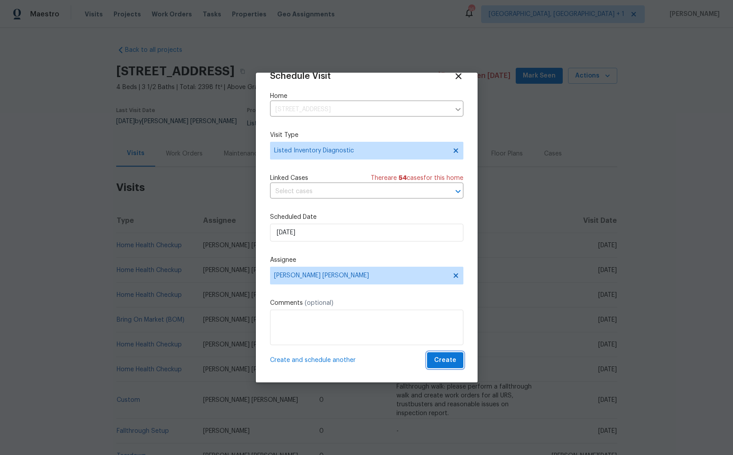
click at [445, 360] on span "Create" at bounding box center [445, 360] width 22 height 11
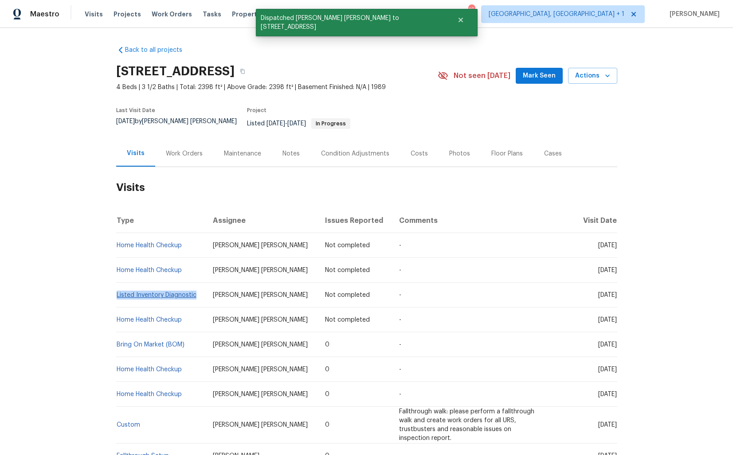
drag, startPoint x: 199, startPoint y: 290, endPoint x: 117, endPoint y: 289, distance: 82.0
click at [117, 289] on td "Listed Inventory Diagnostic" at bounding box center [161, 295] width 90 height 25
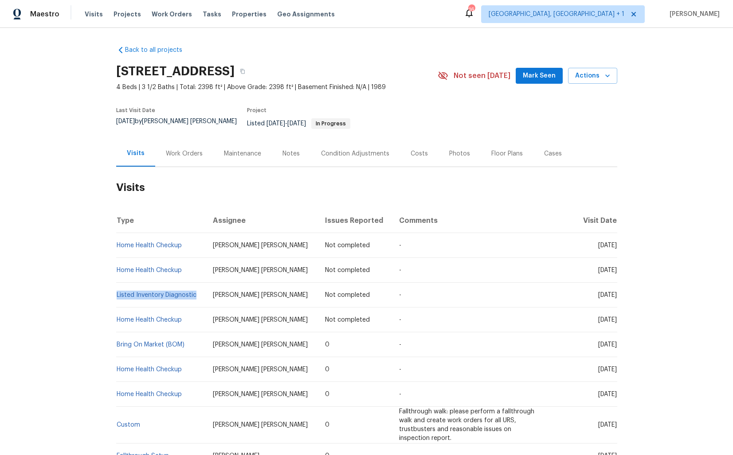
copy link "Listed Inventory Diagnostic"
click at [151, 292] on link "Listed Inventory Diagnostic" at bounding box center [157, 295] width 80 height 6
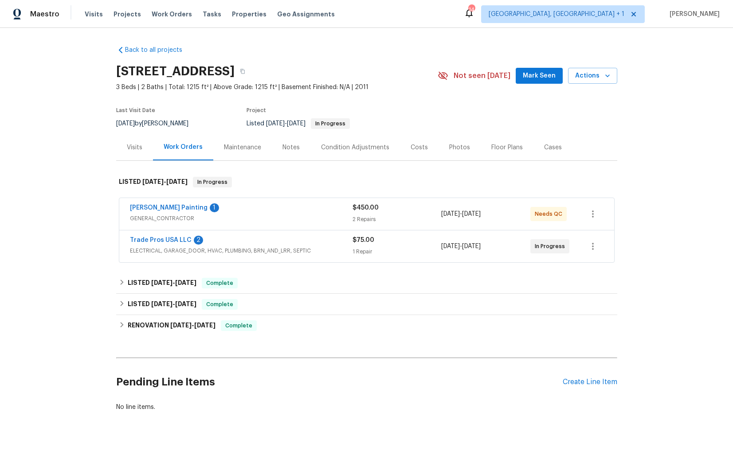
click at [277, 211] on div "[PERSON_NAME] Painting 1" at bounding box center [241, 208] width 222 height 11
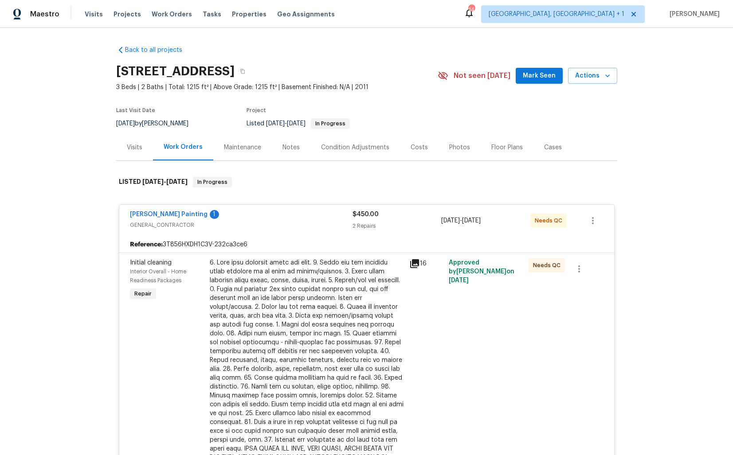
click at [277, 211] on div "[PERSON_NAME] Painting 1" at bounding box center [241, 215] width 222 height 11
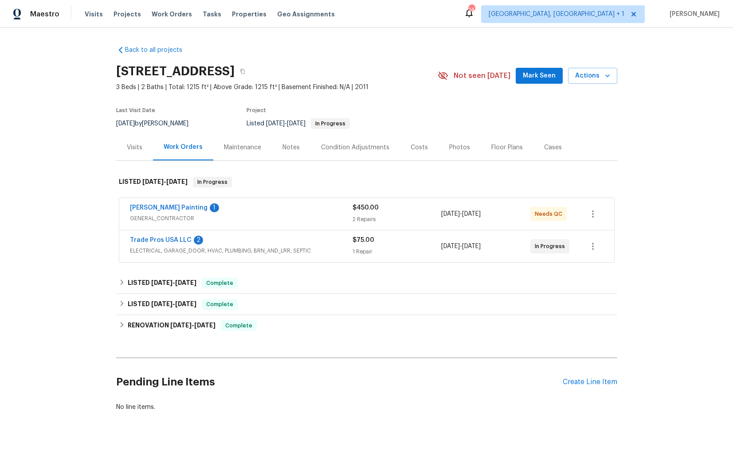
click at [273, 240] on div "Trade Pros USA LLC 2" at bounding box center [241, 241] width 222 height 11
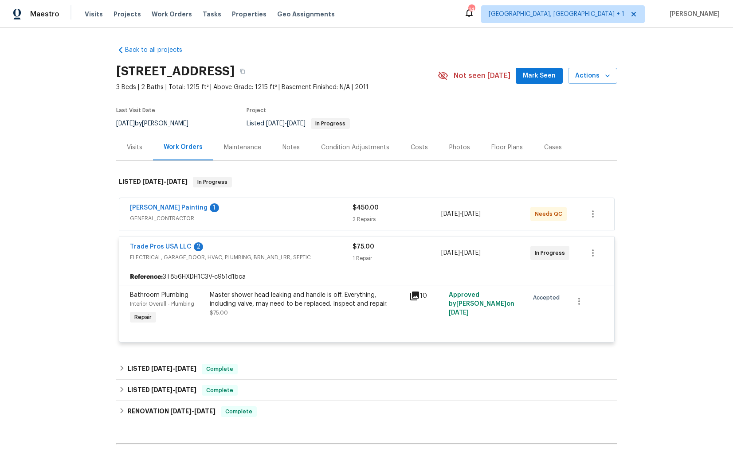
click at [273, 240] on div "Trade Pros USA LLC 2 ELECTRICAL, GARAGE_DOOR, HVAC, PLUMBING, BRN_AND_LRR, SEPT…" at bounding box center [366, 253] width 495 height 32
click at [263, 245] on div "Trade Pros USA LLC 2" at bounding box center [241, 247] width 222 height 11
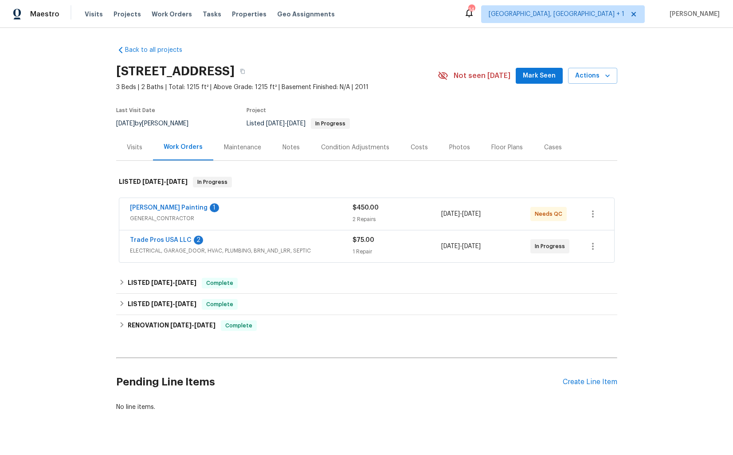
click at [136, 147] on div "Visits" at bounding box center [135, 147] width 16 height 9
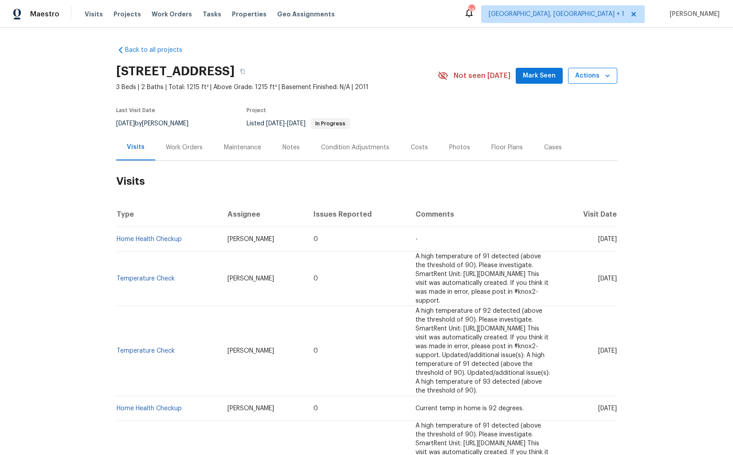
click at [602, 73] on span "Actions" at bounding box center [592, 75] width 35 height 11
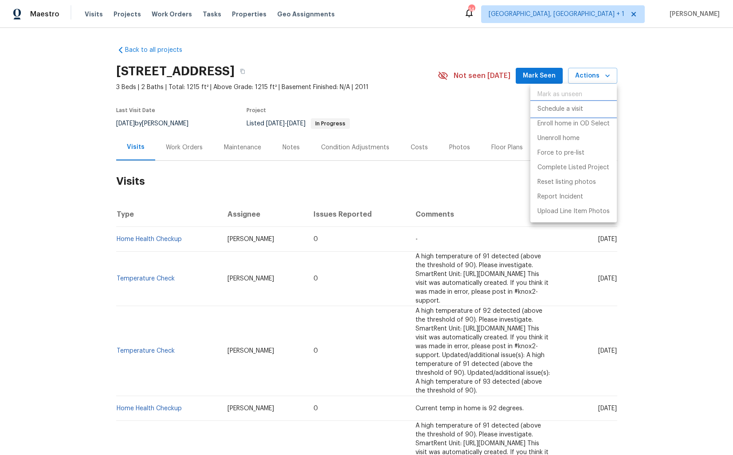
click at [560, 110] on p "Schedule a visit" at bounding box center [560, 109] width 46 height 9
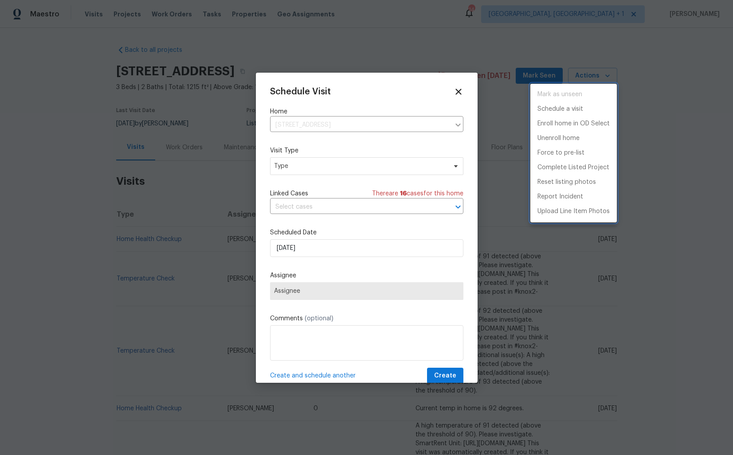
click at [310, 167] on div at bounding box center [366, 227] width 733 height 455
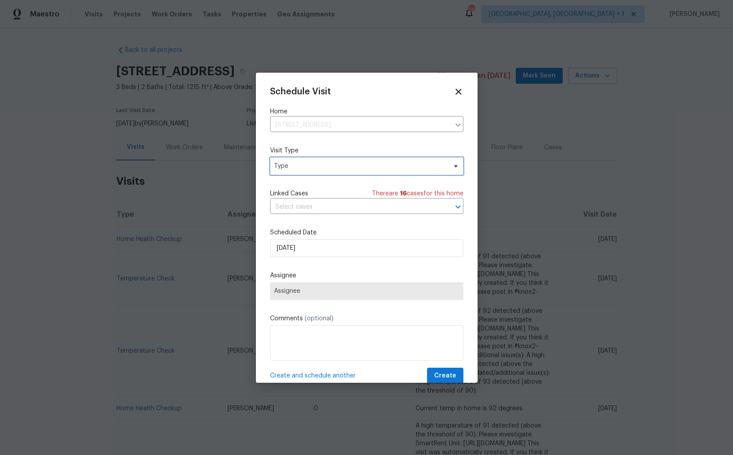
click at [289, 168] on span "Type" at bounding box center [360, 166] width 172 height 9
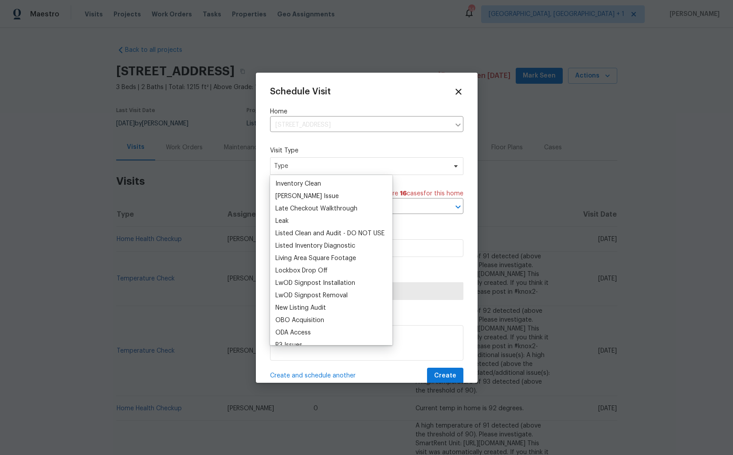
scroll to position [364, 0]
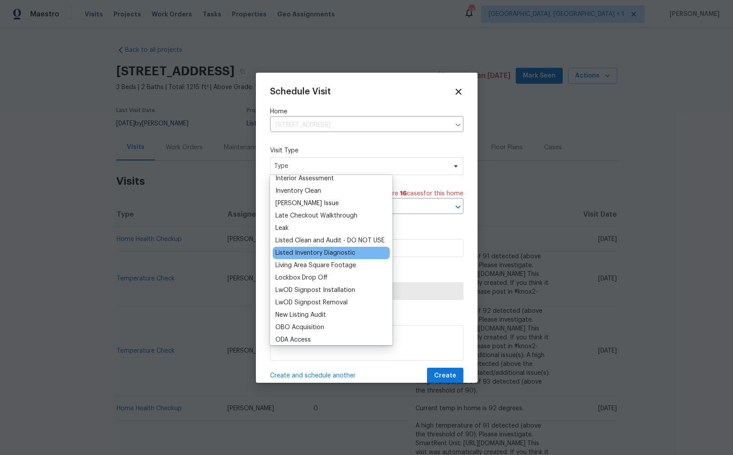
click at [304, 255] on div "Listed Inventory Diagnostic" at bounding box center [315, 253] width 80 height 9
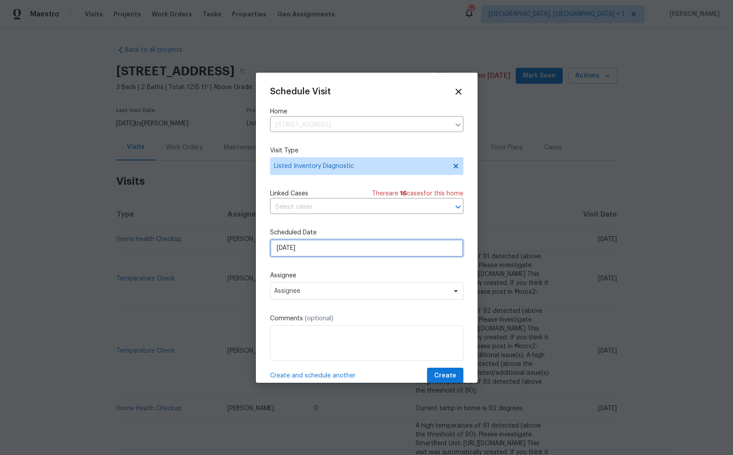
click at [322, 249] on input "[DATE]" at bounding box center [366, 248] width 193 height 18
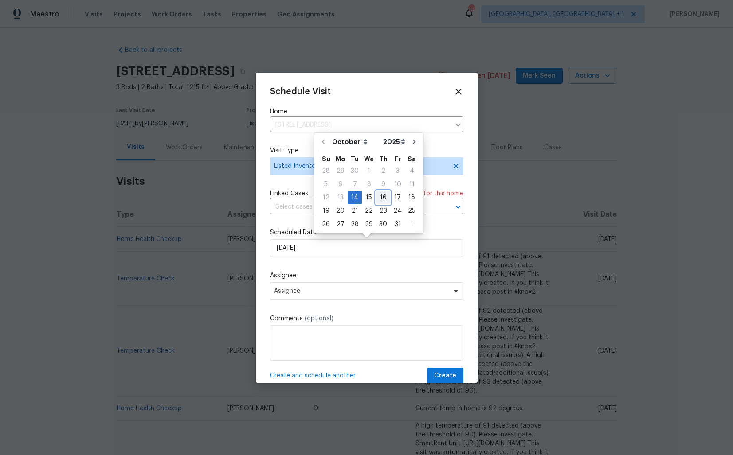
click at [379, 196] on div "16" at bounding box center [383, 197] width 14 height 12
type input "[DATE]"
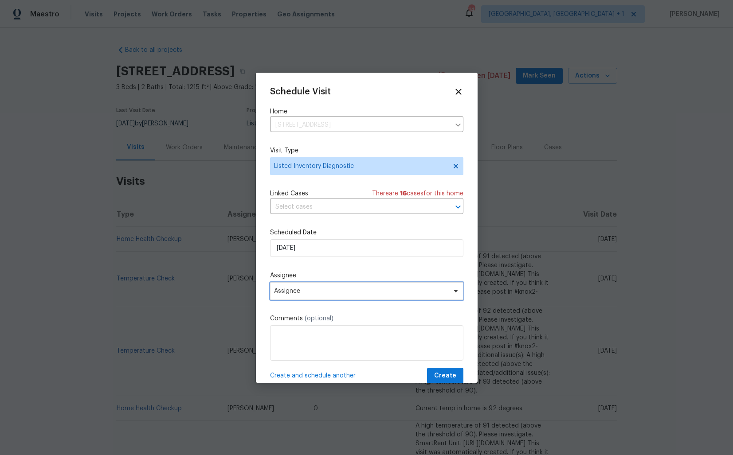
click at [368, 292] on span "Assignee" at bounding box center [361, 291] width 174 height 7
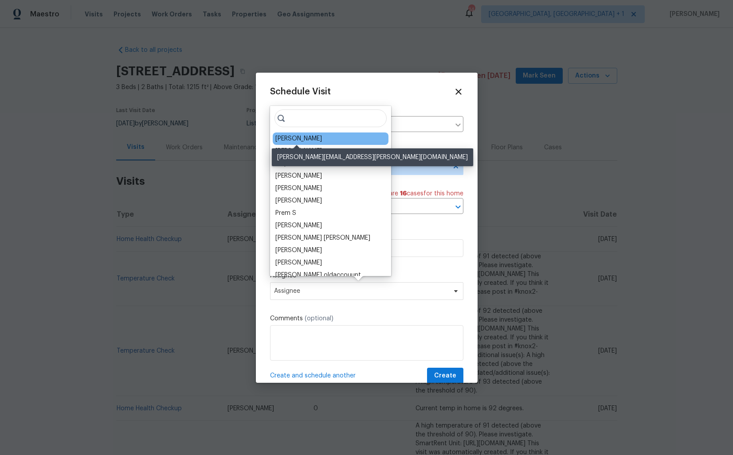
click at [292, 139] on div "[PERSON_NAME]" at bounding box center [298, 138] width 47 height 9
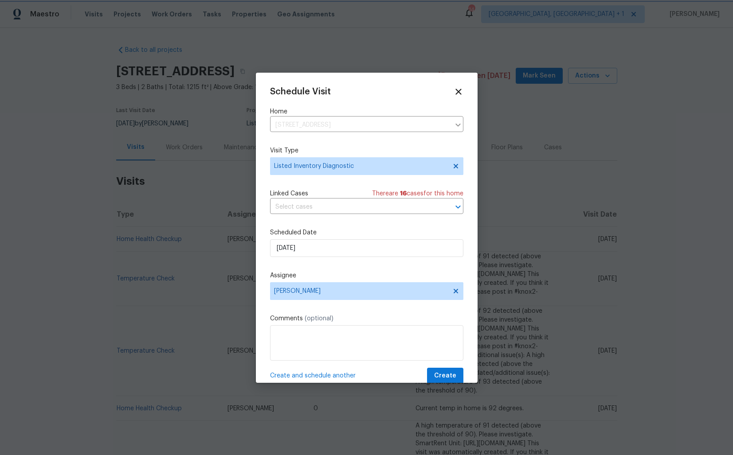
scroll to position [16, 0]
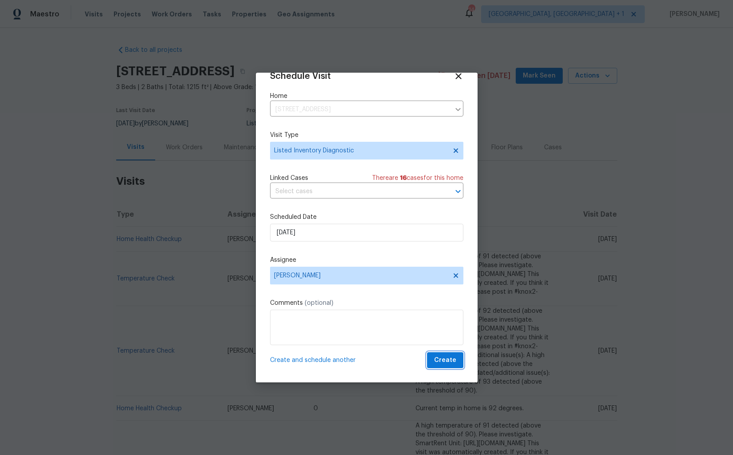
click at [445, 363] on span "Create" at bounding box center [445, 360] width 22 height 11
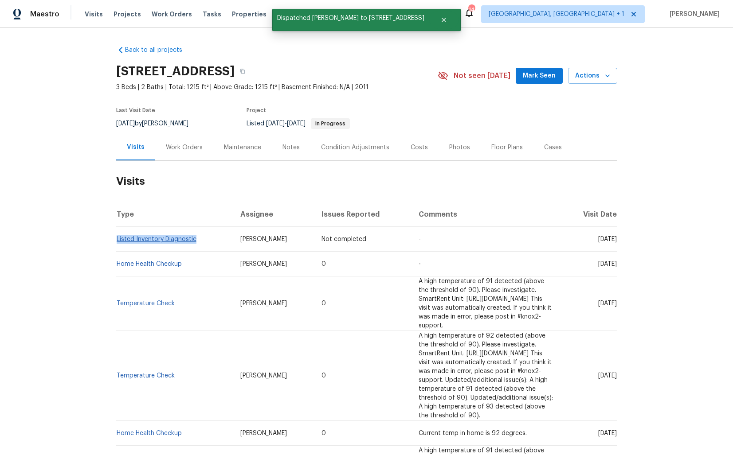
drag, startPoint x: 197, startPoint y: 240, endPoint x: 117, endPoint y: 240, distance: 79.8
click at [117, 240] on td "Listed Inventory Diagnostic" at bounding box center [174, 239] width 117 height 25
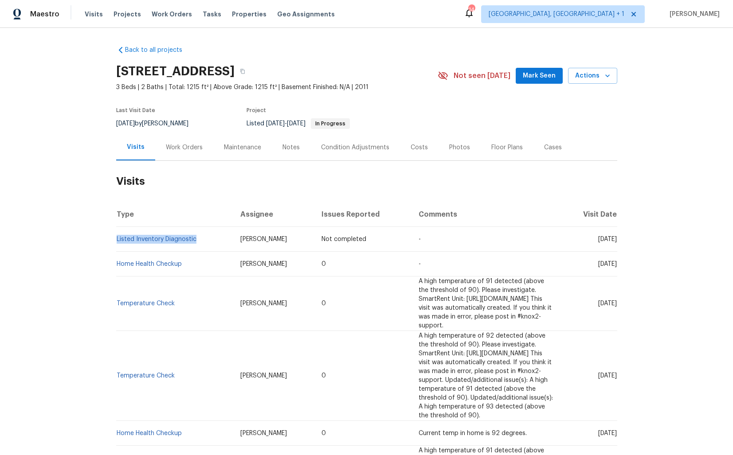
copy link "Listed Inventory Diagnostic"
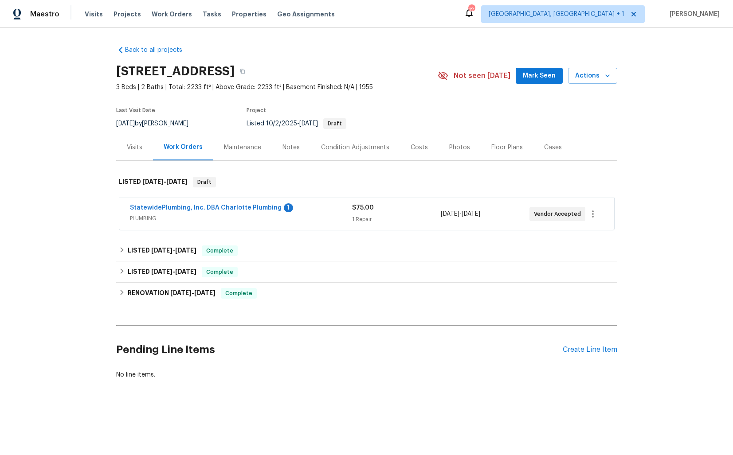
click at [128, 150] on div "Visits" at bounding box center [135, 147] width 16 height 9
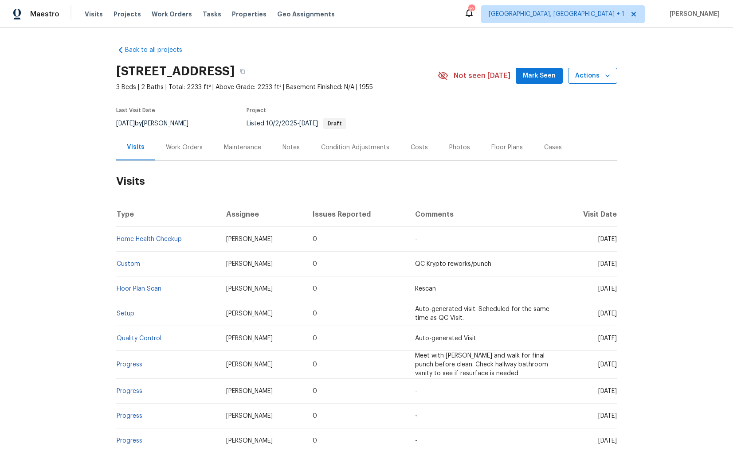
click at [594, 77] on span "Actions" at bounding box center [592, 75] width 35 height 11
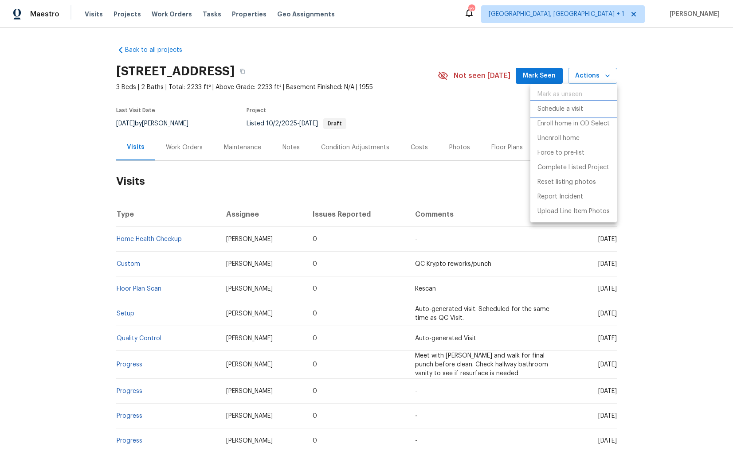
click at [556, 108] on p "Schedule a visit" at bounding box center [560, 109] width 46 height 9
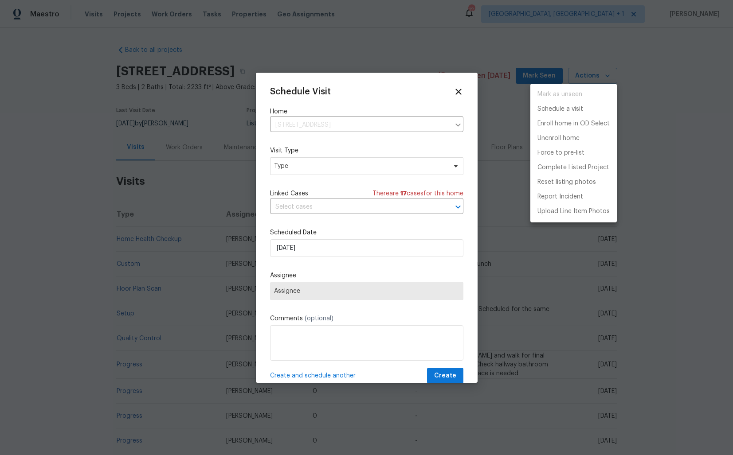
click at [296, 169] on div at bounding box center [366, 227] width 733 height 455
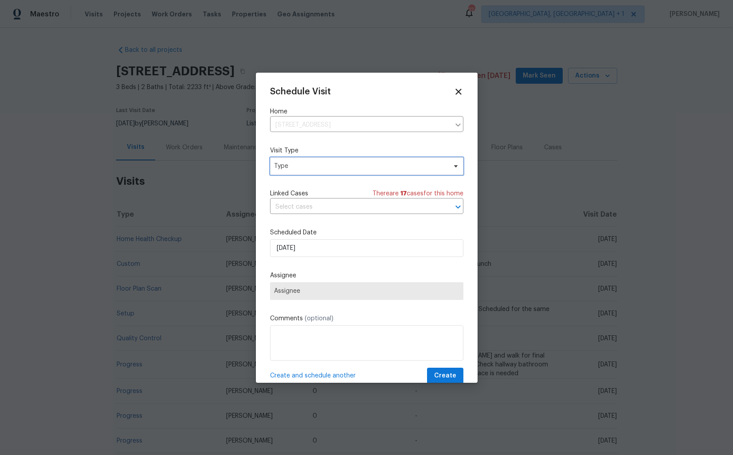
click at [283, 166] on span "Type" at bounding box center [360, 166] width 172 height 9
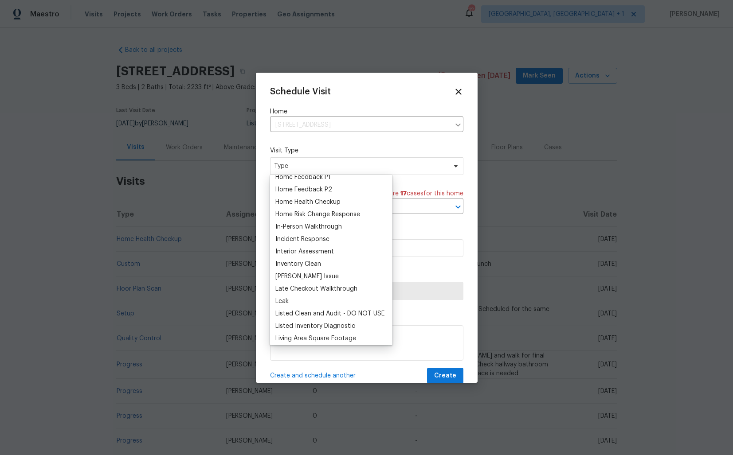
scroll to position [320, 0]
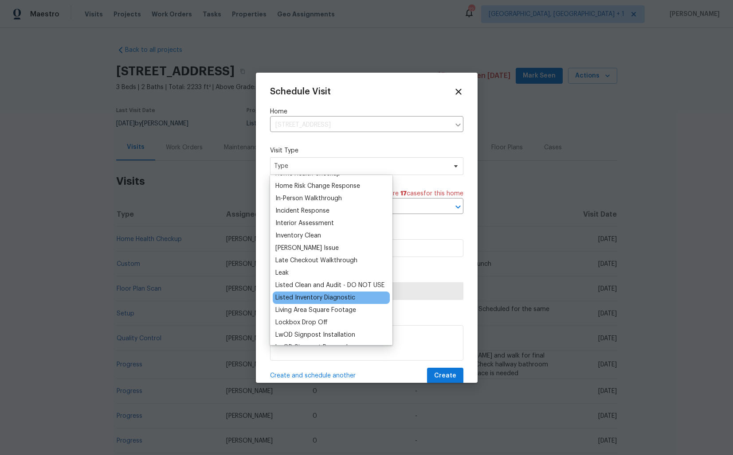
click at [300, 294] on div "Listed Inventory Diagnostic" at bounding box center [315, 297] width 80 height 9
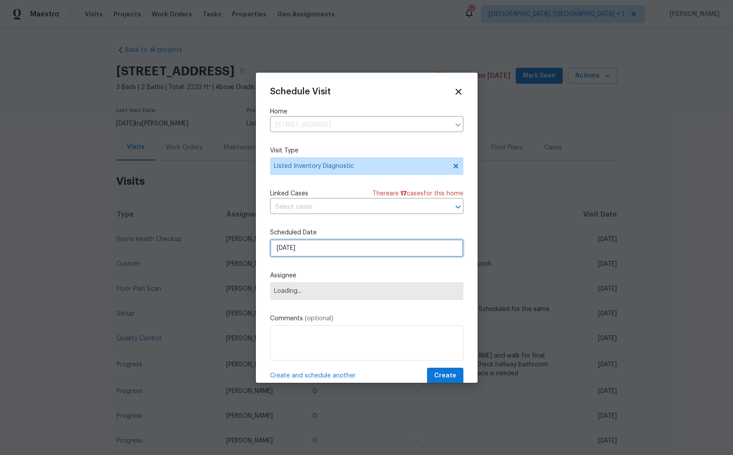
click at [318, 245] on input "[DATE]" at bounding box center [366, 248] width 193 height 18
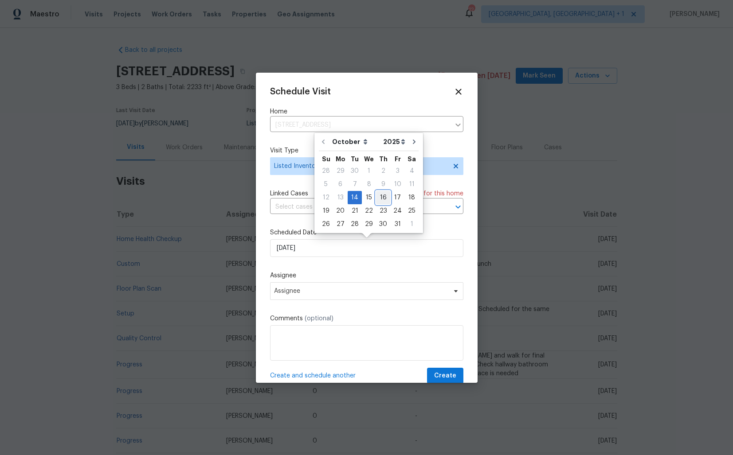
click at [380, 198] on div "16" at bounding box center [383, 197] width 14 height 12
type input "[DATE]"
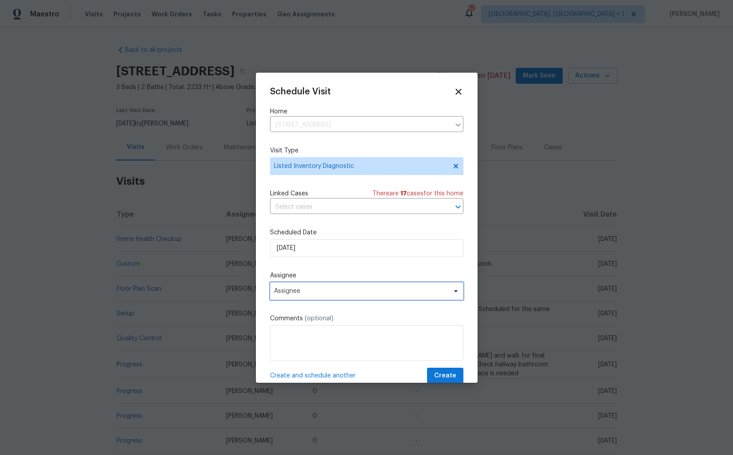
click at [329, 297] on span "Assignee" at bounding box center [366, 291] width 193 height 18
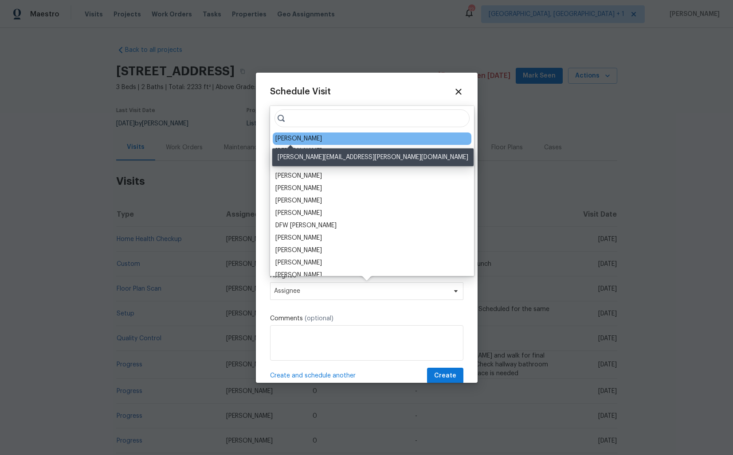
click at [299, 139] on div "[PERSON_NAME]" at bounding box center [298, 138] width 47 height 9
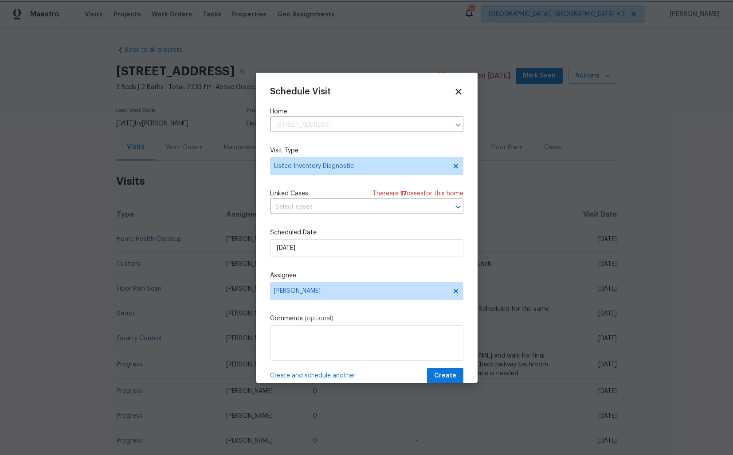
scroll to position [16, 0]
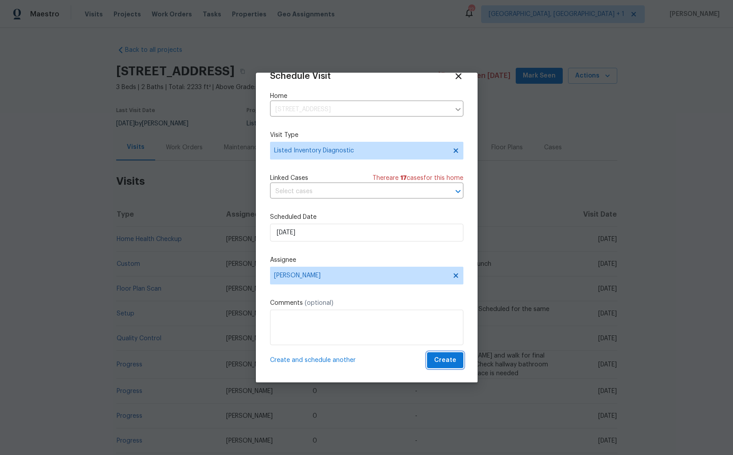
click at [458, 361] on button "Create" at bounding box center [445, 360] width 36 height 16
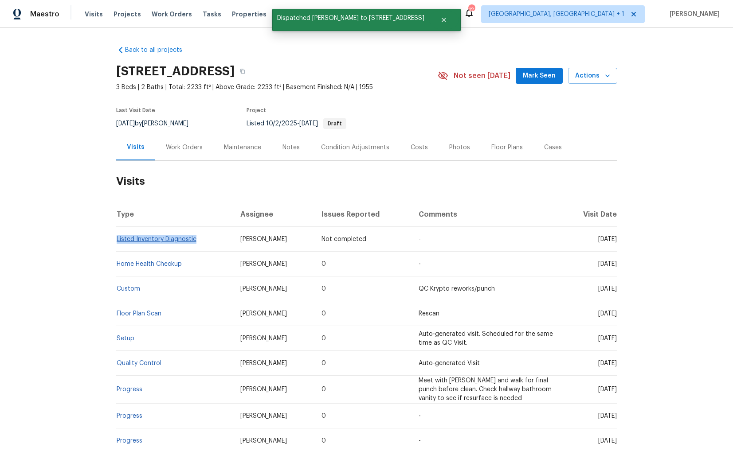
drag, startPoint x: 198, startPoint y: 241, endPoint x: 116, endPoint y: 241, distance: 81.5
click at [116, 241] on td "Listed Inventory Diagnostic" at bounding box center [174, 239] width 117 height 25
copy link "Listed Inventory Diagnostic"
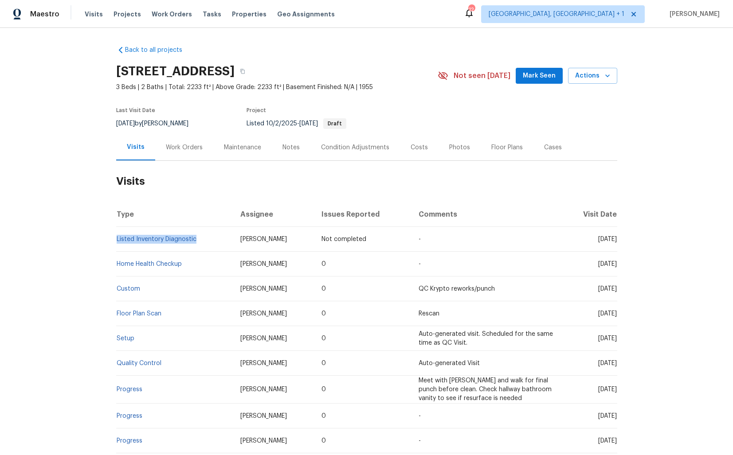
click at [187, 144] on div "Work Orders" at bounding box center [184, 147] width 37 height 9
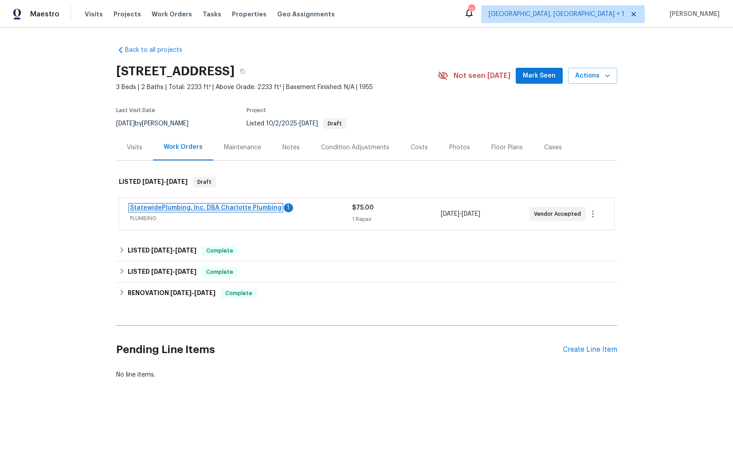
click at [175, 205] on link "StatewidePlumbing, Inc. DBA Charlotte Plumbing" at bounding box center [206, 208] width 152 height 6
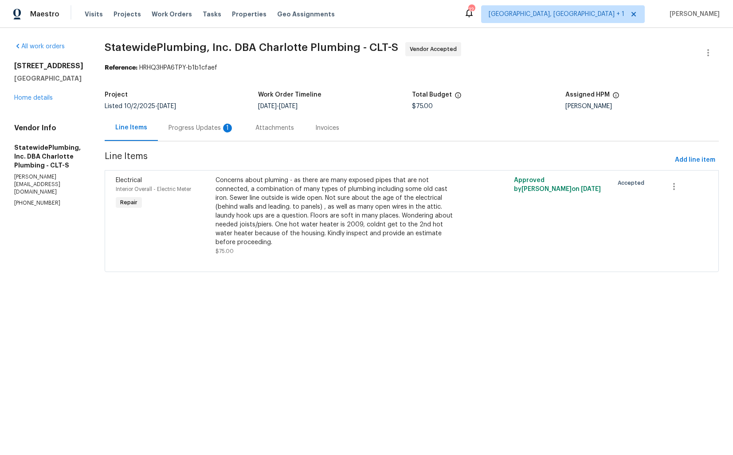
click at [206, 130] on div "Progress Updates 1" at bounding box center [201, 128] width 66 height 9
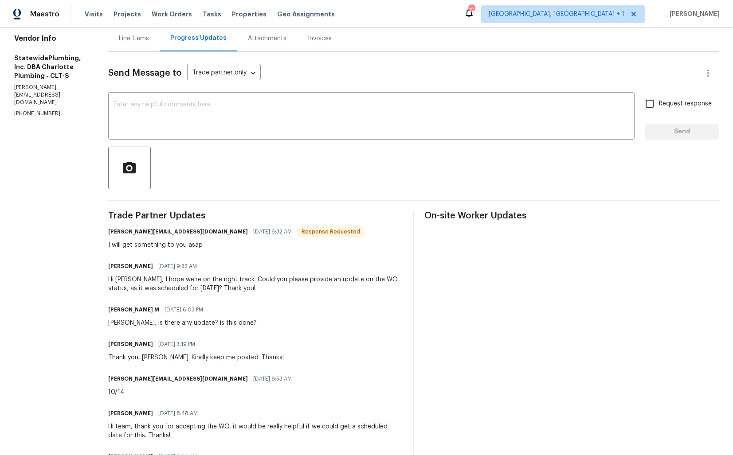
scroll to position [85, 0]
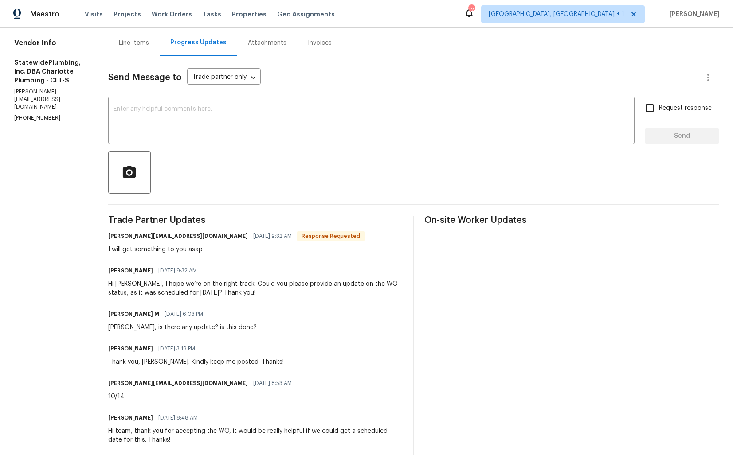
click at [129, 238] on h6 "christina@charlotteplumbing.com" at bounding box center [178, 236] width 140 height 9
copy h6 "christina"
click at [212, 122] on textarea at bounding box center [370, 121] width 515 height 31
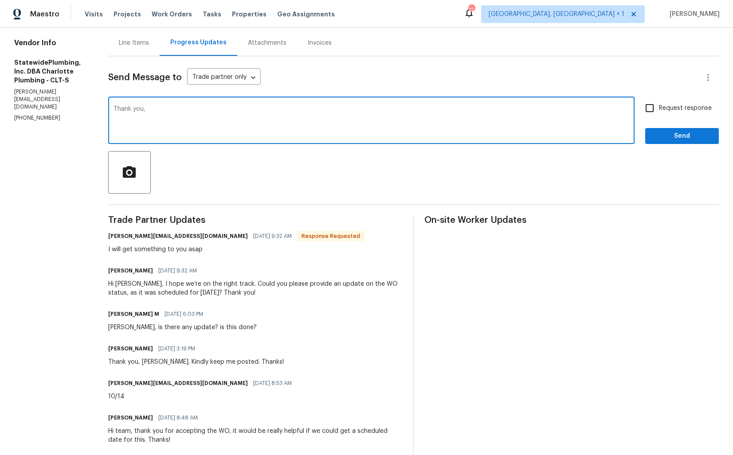
paste textarea "christina"
type textarea "Thank you, christina. Kindly keep me posted. Thanks!"
click at [670, 137] on span "Send" at bounding box center [681, 136] width 59 height 11
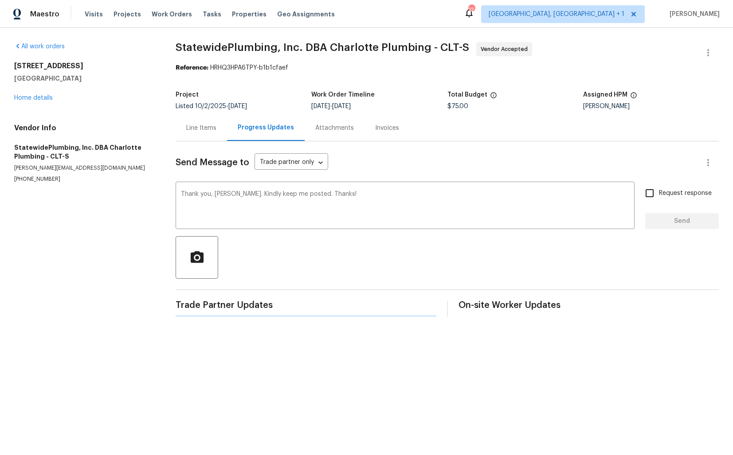
scroll to position [0, 0]
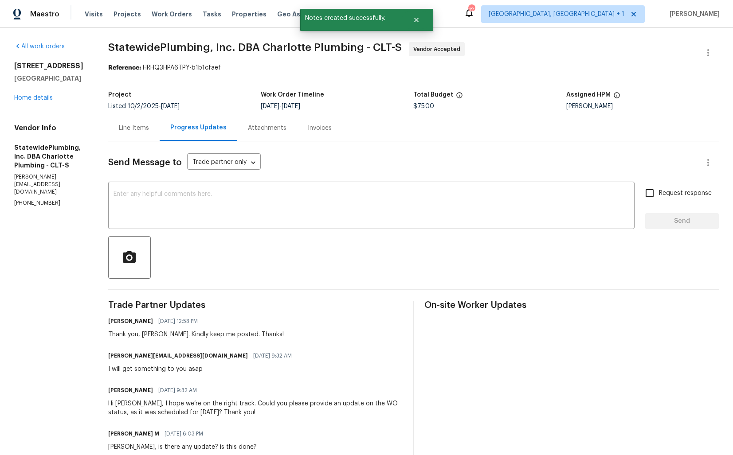
click at [177, 371] on div "I will get something to you asap" at bounding box center [202, 369] width 189 height 9
copy div "I will get something to you asap"
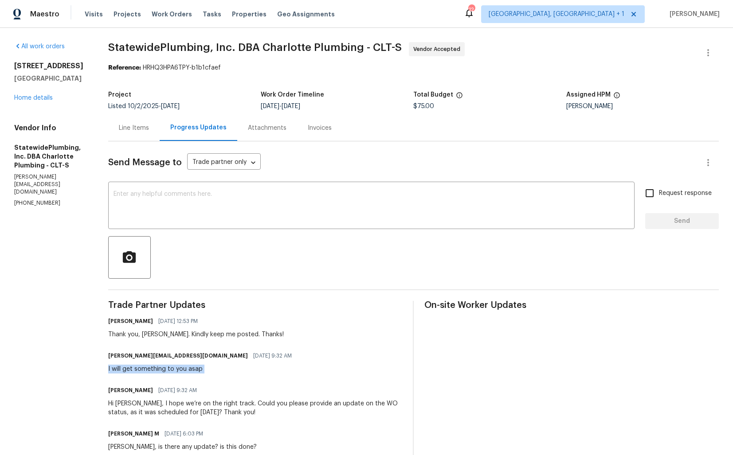
click at [264, 80] on section "StatewidePlumbing, Inc. DBA Charlotte Plumbing - CLT-S Vendor Accepted Referenc…" at bounding box center [413, 369] width 610 height 655
click at [22, 97] on link "Home details" at bounding box center [33, 98] width 39 height 6
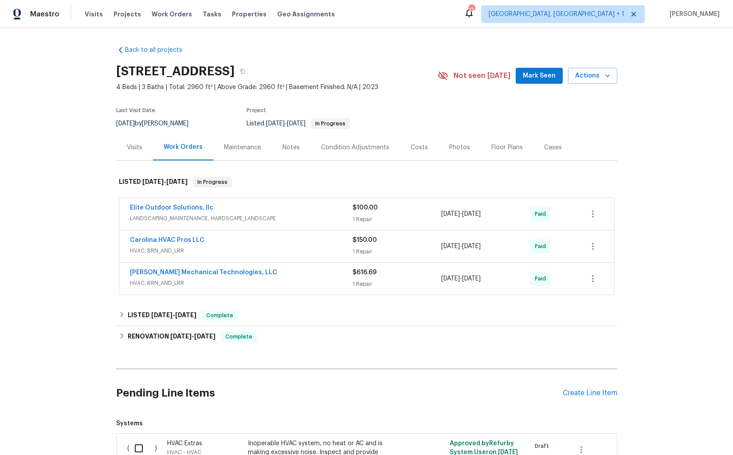
click at [136, 148] on div "Visits" at bounding box center [135, 147] width 16 height 9
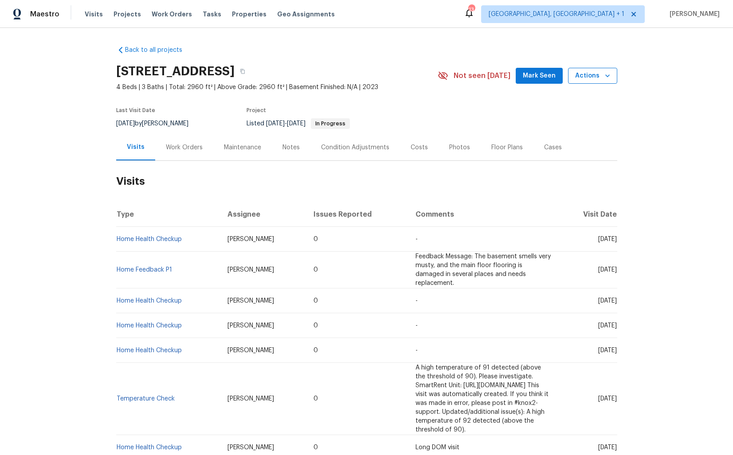
click at [598, 80] on span "Actions" at bounding box center [592, 75] width 35 height 11
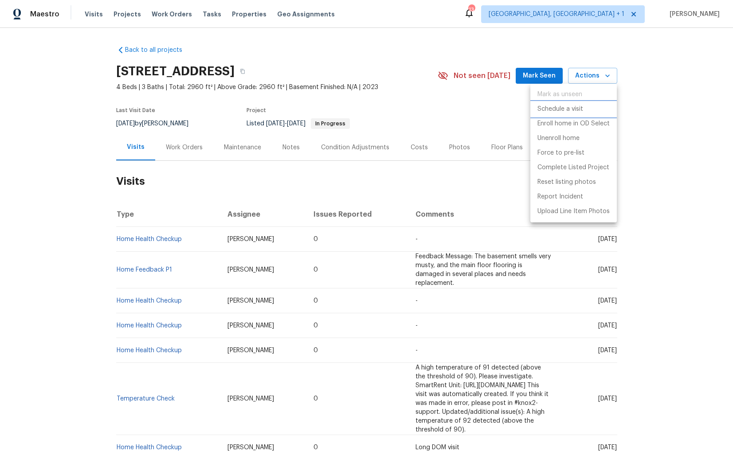
click at [542, 106] on p "Schedule a visit" at bounding box center [560, 109] width 46 height 9
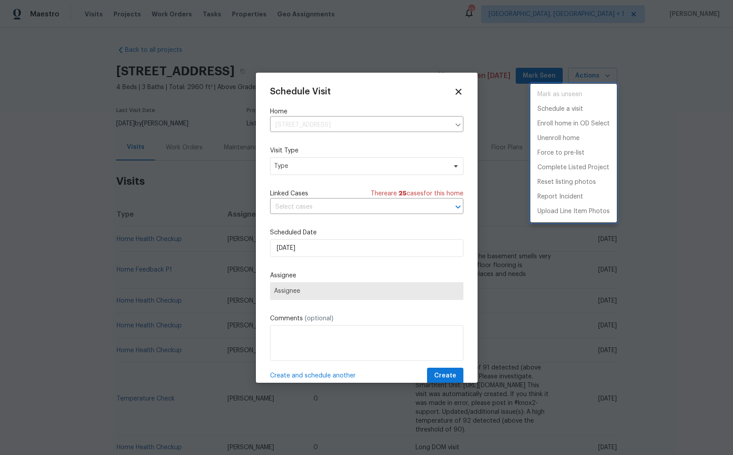
click at [360, 124] on div at bounding box center [366, 227] width 733 height 455
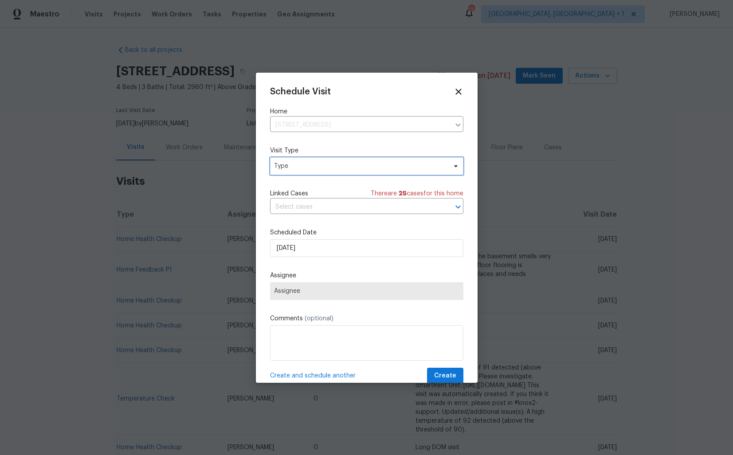
click at [308, 172] on span "Type" at bounding box center [366, 166] width 193 height 18
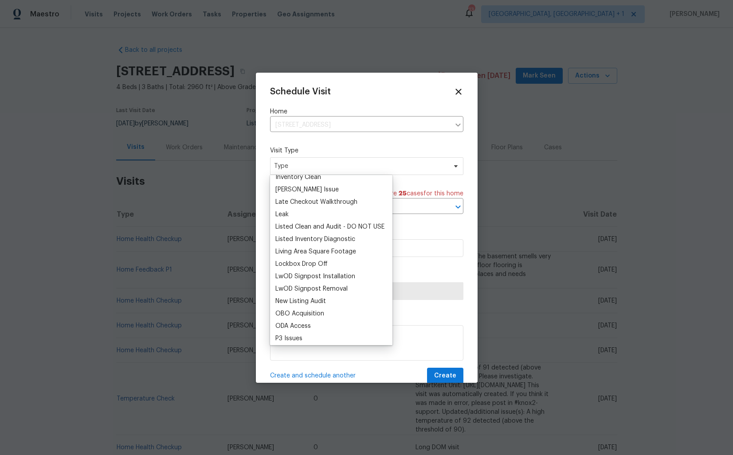
scroll to position [401, 0]
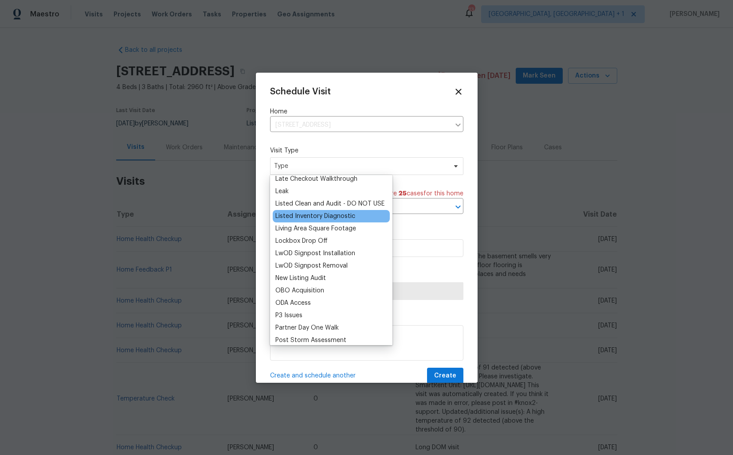
click at [301, 214] on div "Listed Inventory Diagnostic" at bounding box center [315, 216] width 80 height 9
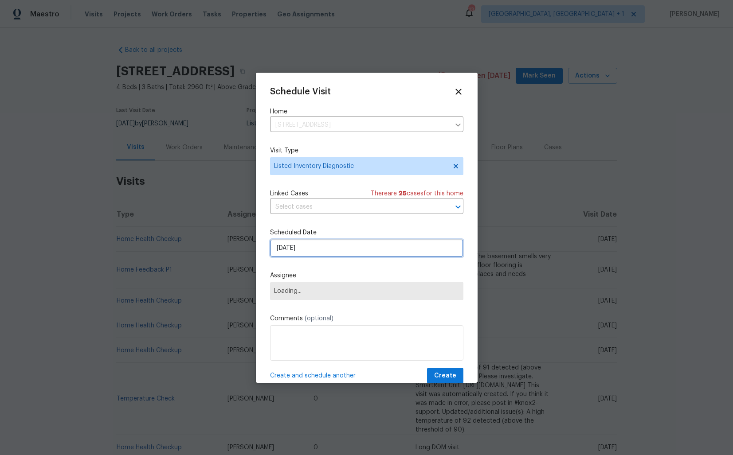
click at [308, 255] on input "[DATE]" at bounding box center [366, 248] width 193 height 18
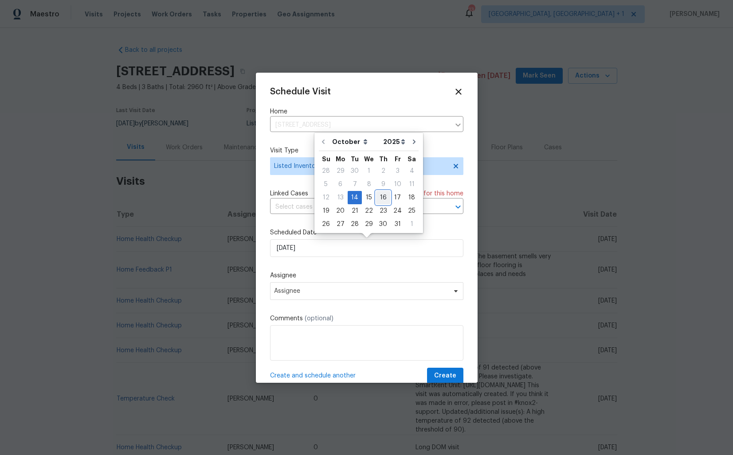
click at [380, 196] on div "16" at bounding box center [383, 197] width 14 height 12
type input "[DATE]"
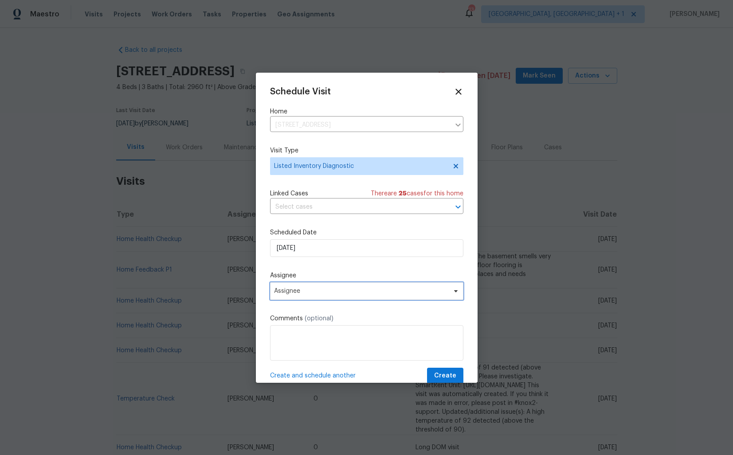
click at [338, 292] on span "Assignee" at bounding box center [361, 291] width 174 height 7
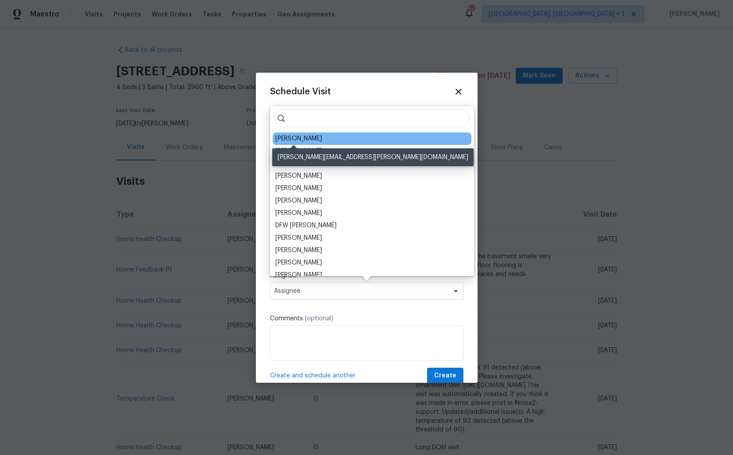
click at [290, 140] on div "[PERSON_NAME]" at bounding box center [298, 138] width 47 height 9
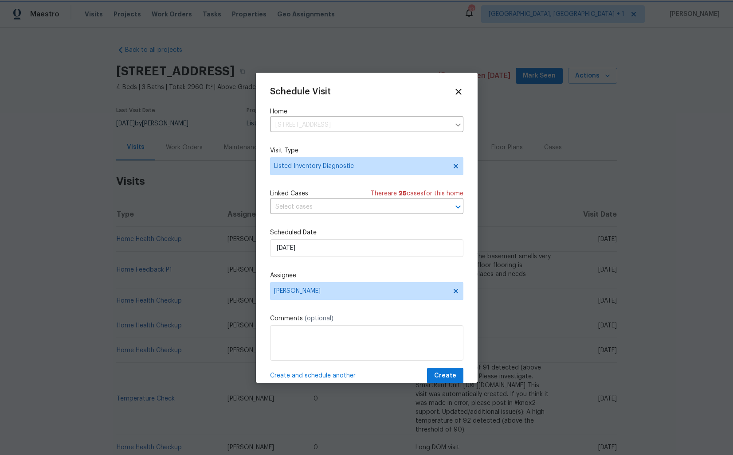
scroll to position [16, 0]
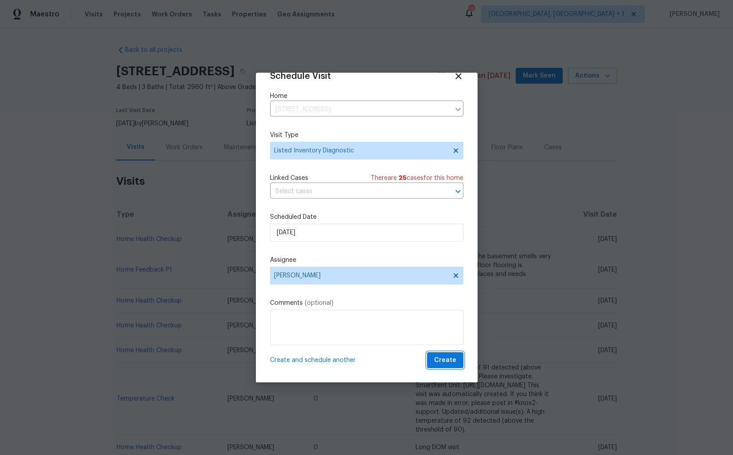
click at [448, 359] on span "Create" at bounding box center [445, 360] width 22 height 11
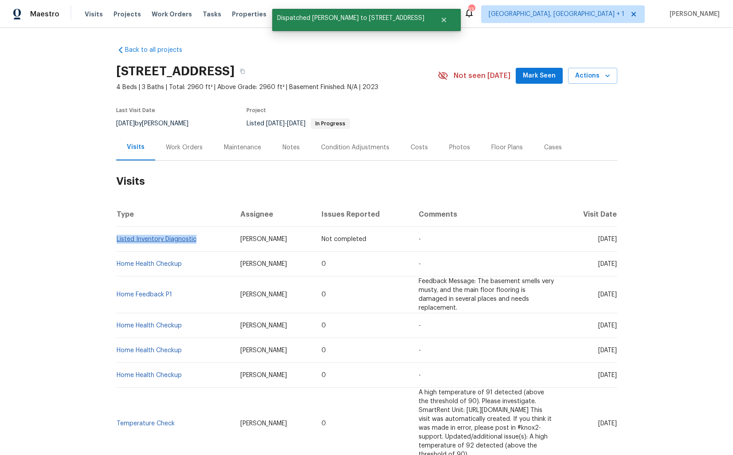
drag, startPoint x: 197, startPoint y: 240, endPoint x: 116, endPoint y: 240, distance: 81.1
click at [116, 240] on td "Listed Inventory Diagnostic" at bounding box center [174, 239] width 117 height 25
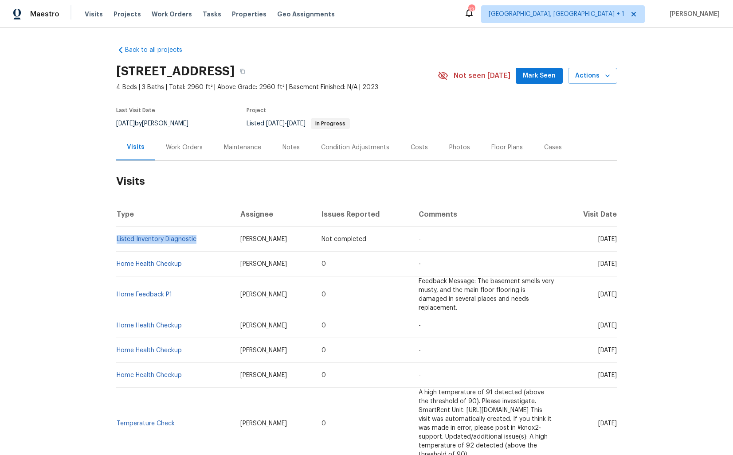
copy link "Listed Inventory Diagnostic"
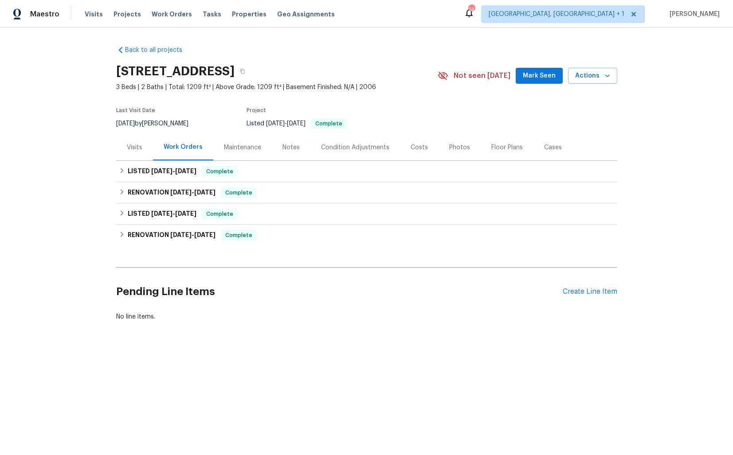
click at [137, 149] on div "Visits" at bounding box center [135, 147] width 16 height 9
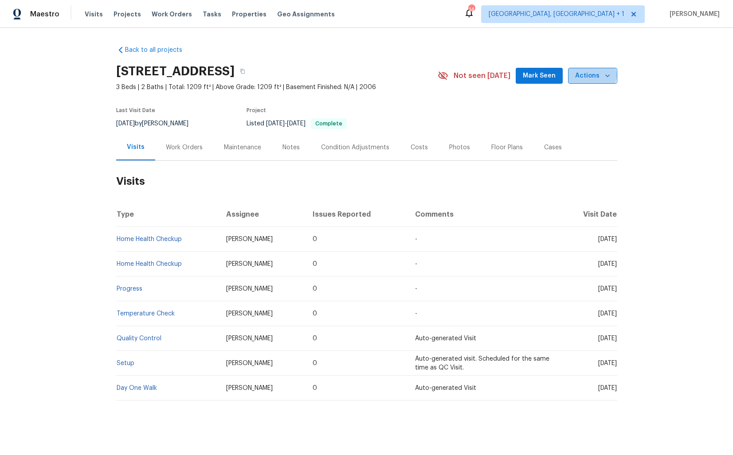
click at [592, 75] on span "Actions" at bounding box center [592, 75] width 35 height 11
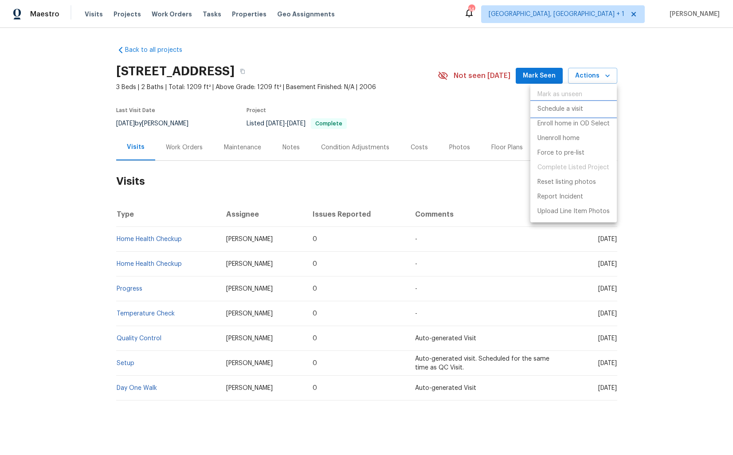
click at [573, 109] on p "Schedule a visit" at bounding box center [560, 109] width 46 height 9
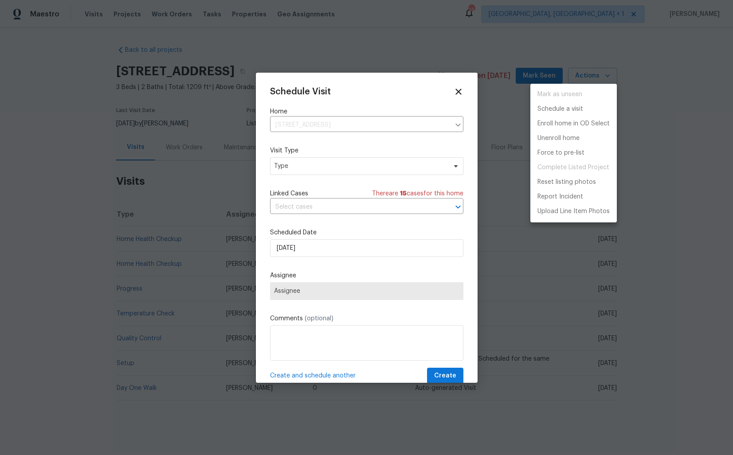
click at [314, 171] on div at bounding box center [366, 227] width 733 height 455
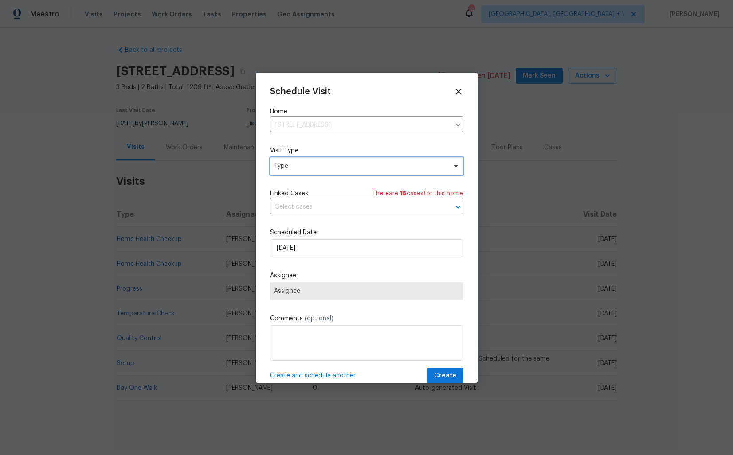
click at [285, 166] on span "Type" at bounding box center [360, 166] width 172 height 9
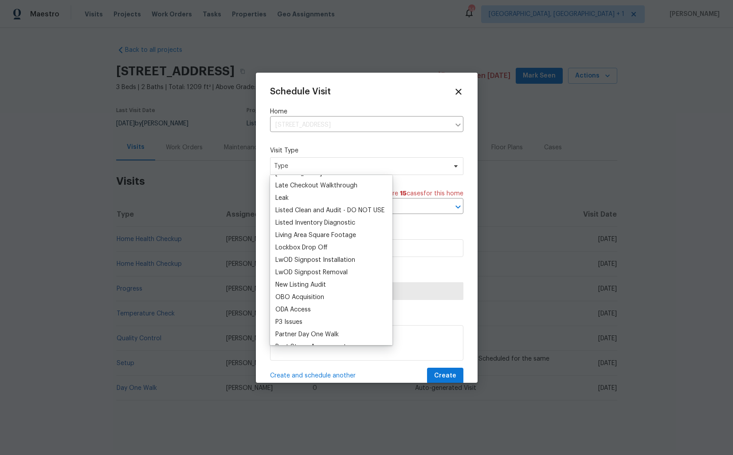
scroll to position [397, 0]
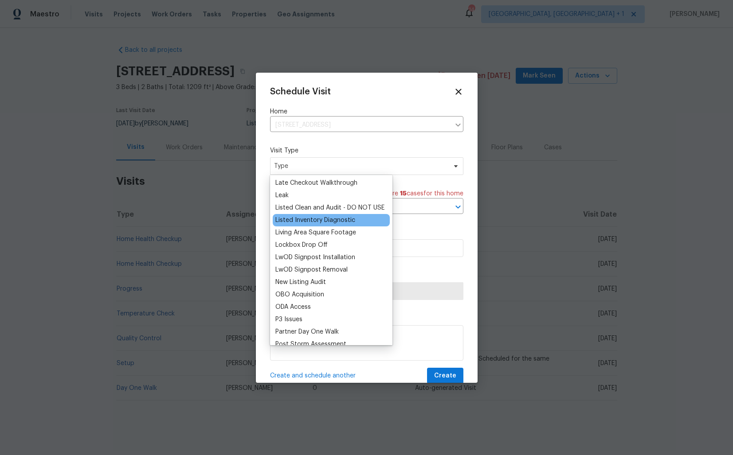
click at [324, 222] on div "Listed Inventory Diagnostic" at bounding box center [315, 220] width 80 height 9
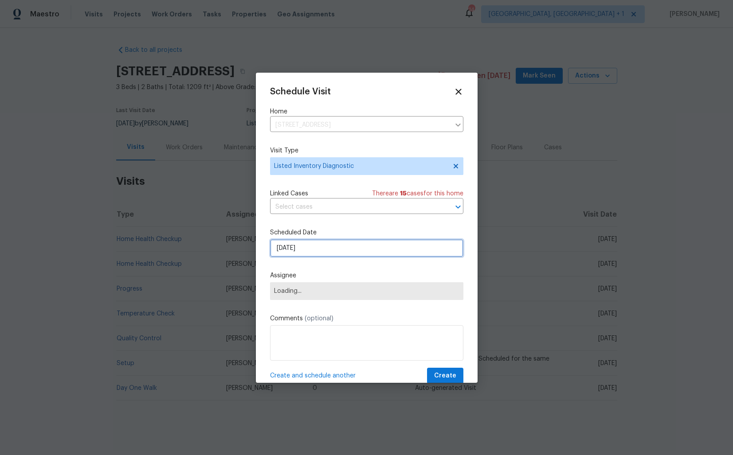
click at [334, 250] on input "14/10/2025" at bounding box center [366, 248] width 193 height 18
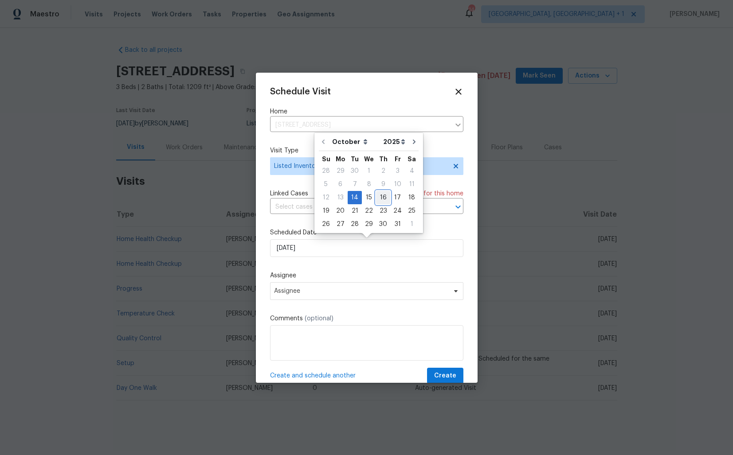
click at [380, 196] on div "16" at bounding box center [383, 197] width 14 height 12
type input "16/10/2025"
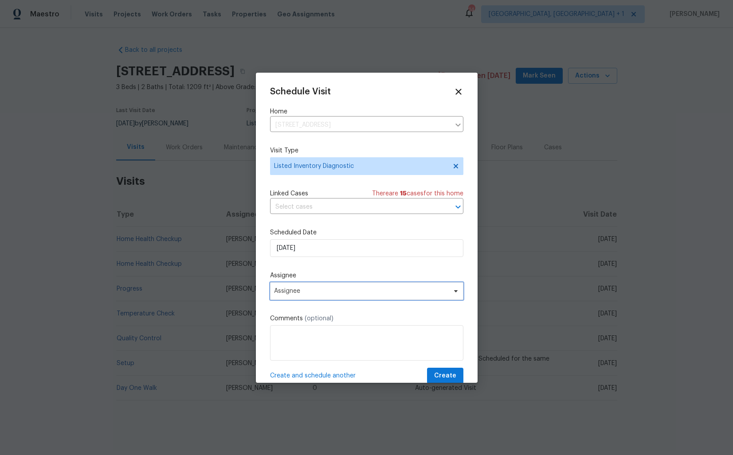
click at [338, 289] on span "Assignee" at bounding box center [361, 291] width 174 height 7
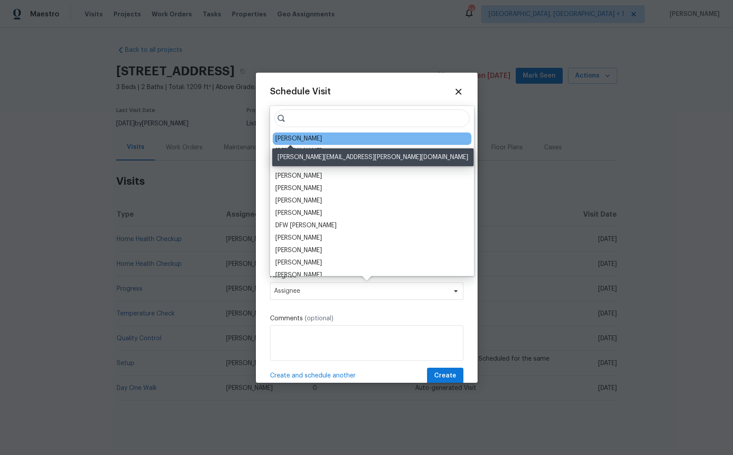
click at [299, 139] on div "Billy Towle" at bounding box center [298, 138] width 47 height 9
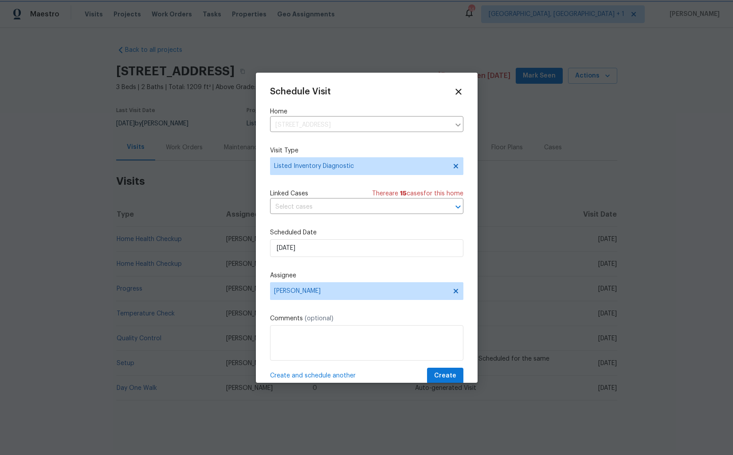
scroll to position [16, 0]
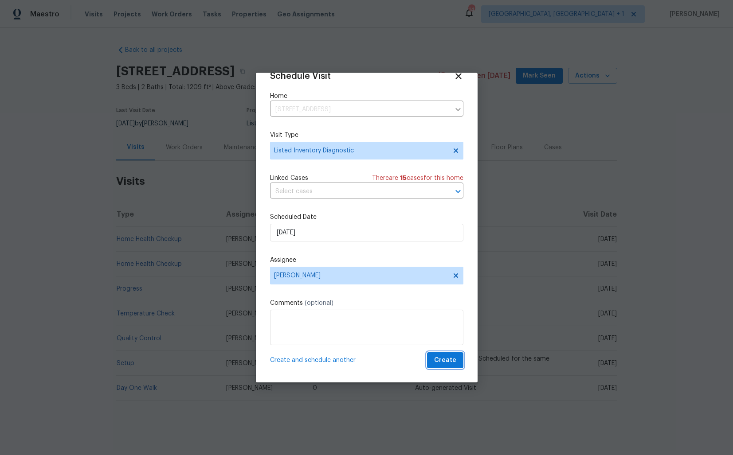
click at [438, 360] on span "Create" at bounding box center [445, 360] width 22 height 11
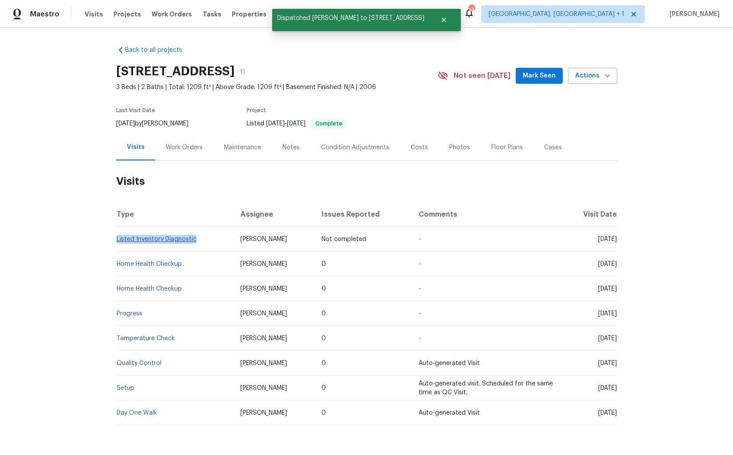
drag, startPoint x: 199, startPoint y: 240, endPoint x: 117, endPoint y: 239, distance: 82.0
click at [117, 239] on td "Listed Inventory Diagnostic" at bounding box center [174, 239] width 117 height 25
copy link "Listed Inventory Diagnostic"
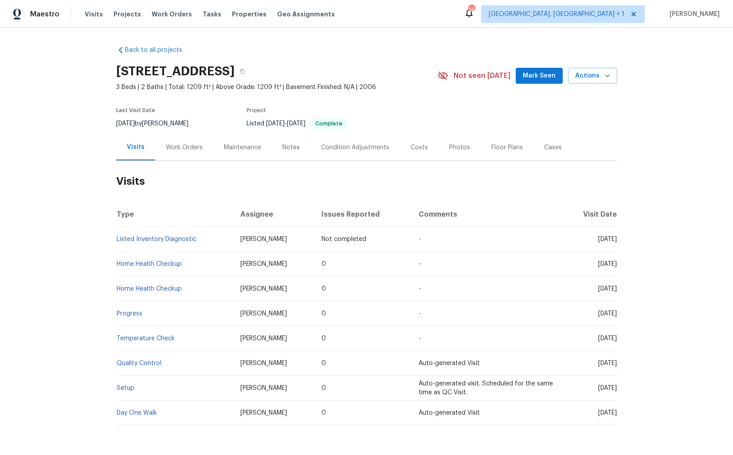
click at [387, 184] on h2 "Visits" at bounding box center [366, 181] width 501 height 41
click at [189, 140] on div "Work Orders" at bounding box center [184, 147] width 58 height 26
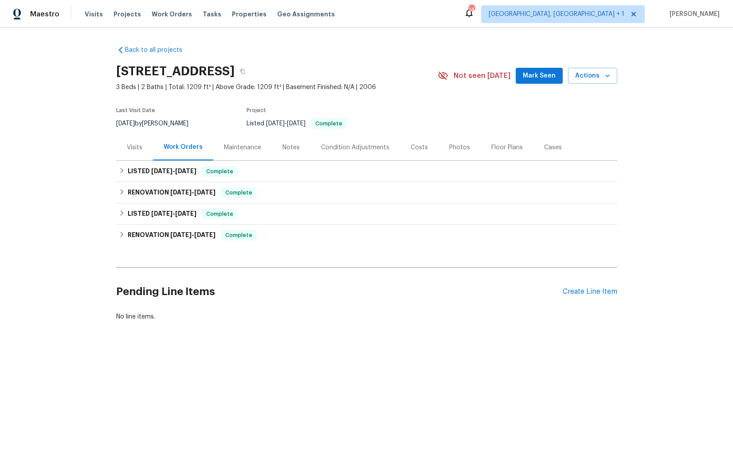
click at [131, 148] on div "Visits" at bounding box center [135, 147] width 16 height 9
